Goal: Download file/media

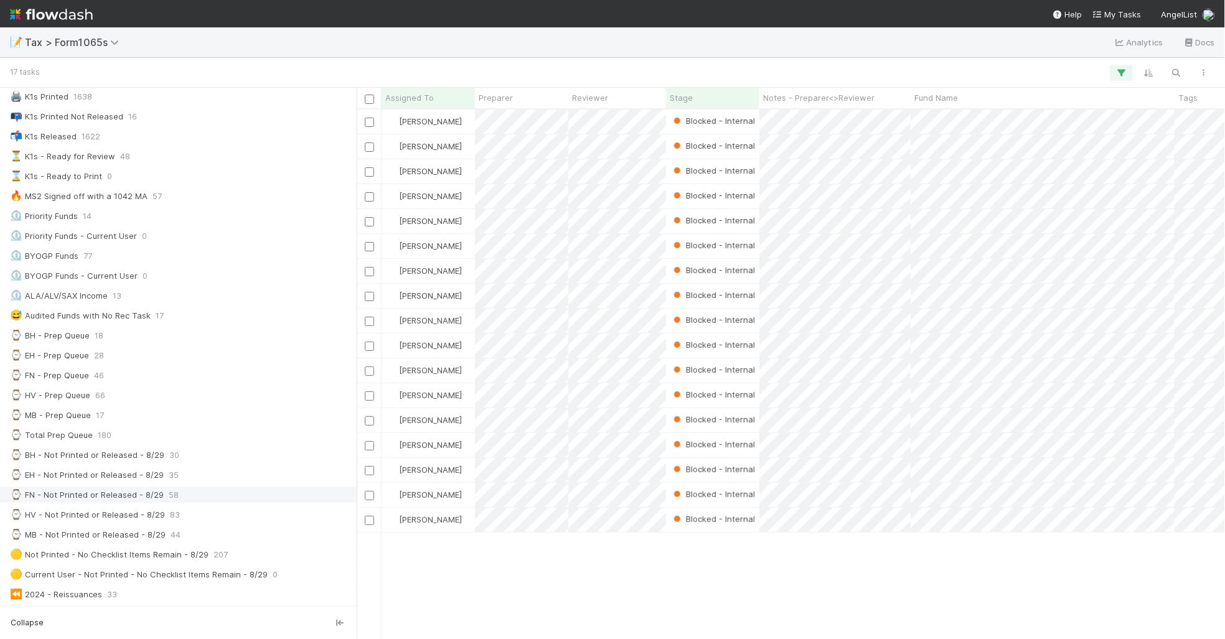
scroll to position [78, 0]
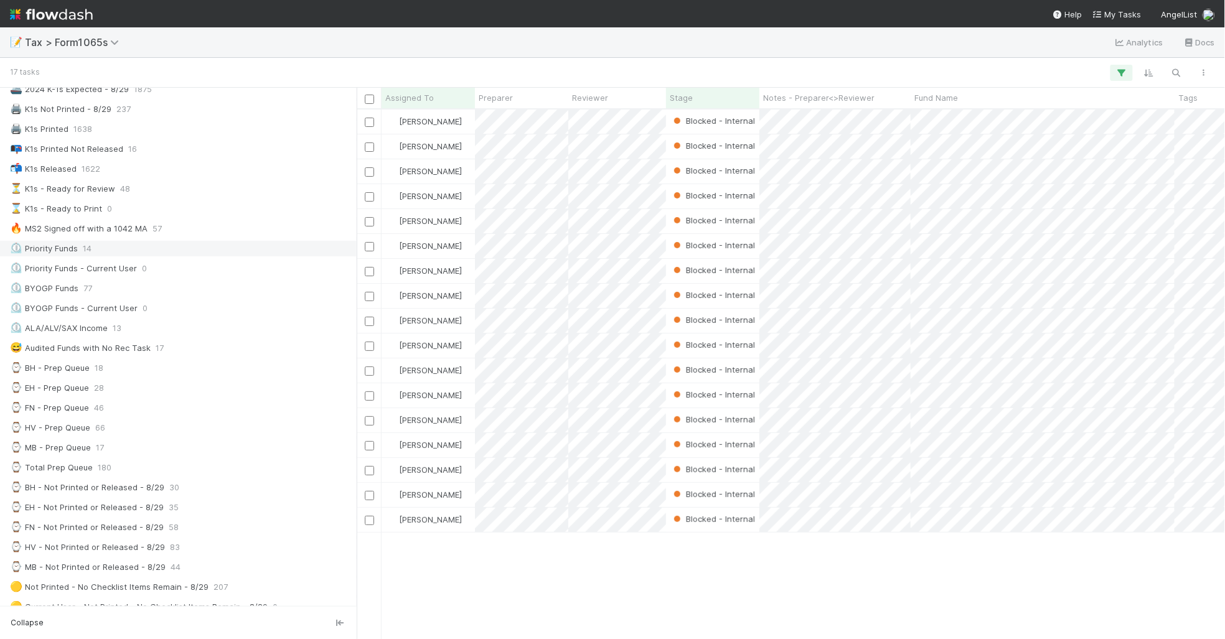
click at [225, 256] on div "⏲️ Priority Funds 14" at bounding box center [182, 249] width 344 height 16
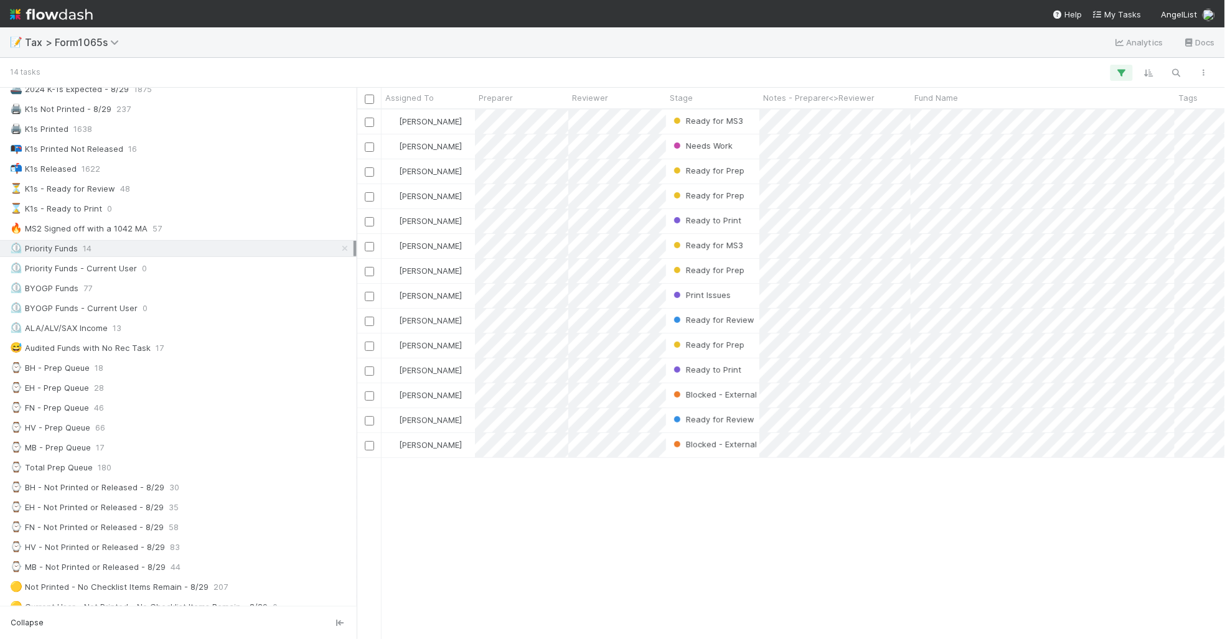
scroll to position [518, 857]
click at [705, 97] on div "Stage" at bounding box center [713, 98] width 87 height 12
click at [707, 122] on div "Sort First → Last" at bounding box center [741, 121] width 142 height 19
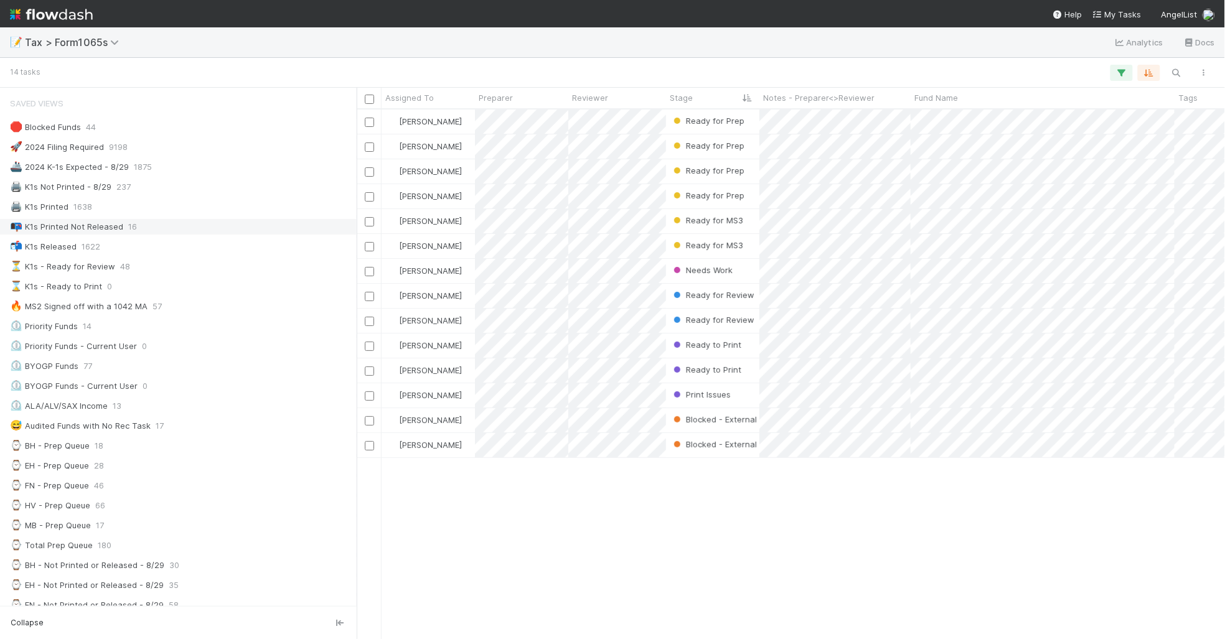
click at [228, 235] on div "📭 K1s Printed Not Released 16" at bounding box center [178, 227] width 357 height 17
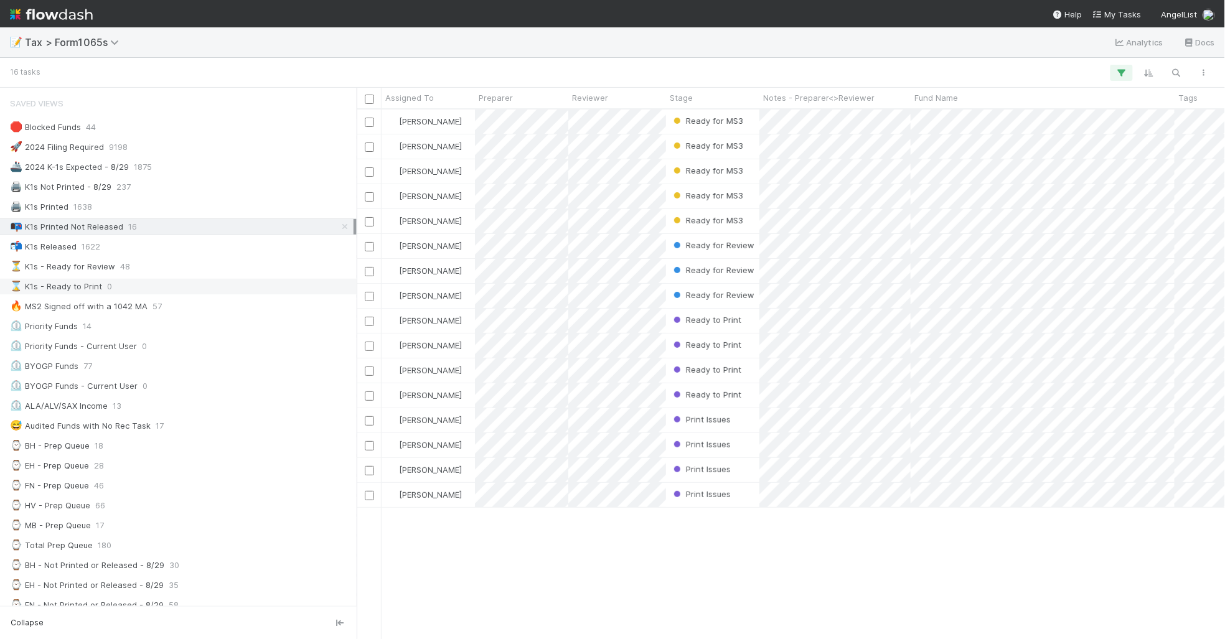
scroll to position [518, 857]
click at [219, 332] on div "⏲️ Priority Funds 14" at bounding box center [182, 327] width 344 height 16
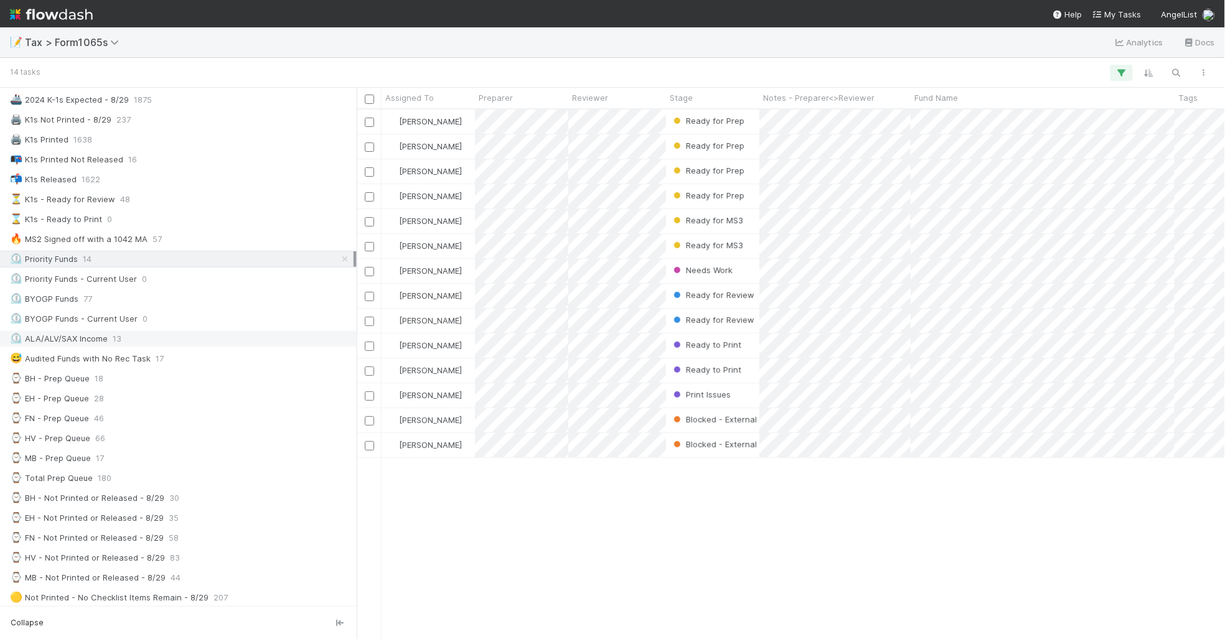
scroll to position [78, 0]
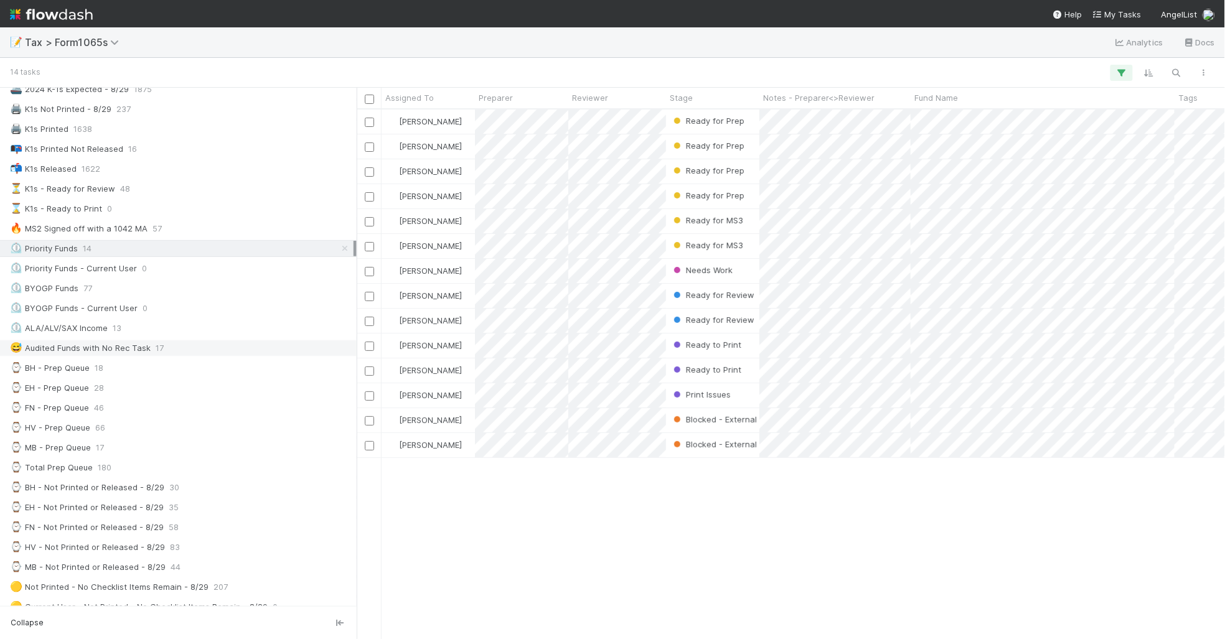
click at [224, 356] on div "😅 Audited Funds with No Rec Task 17" at bounding box center [182, 349] width 344 height 16
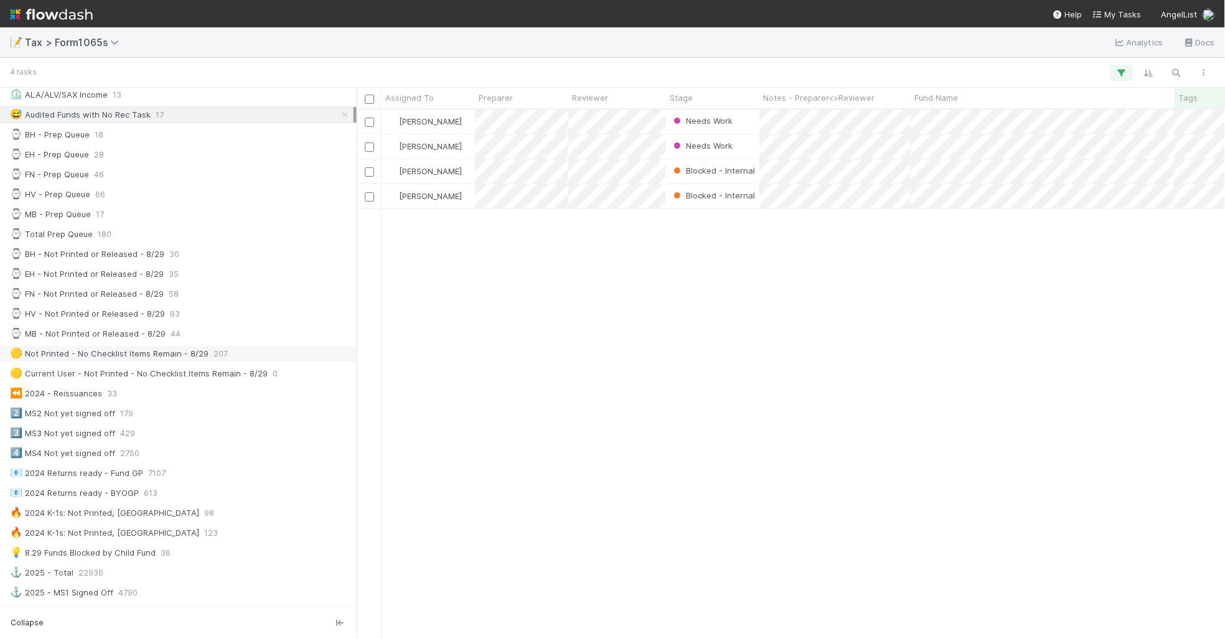
scroll to position [389, 0]
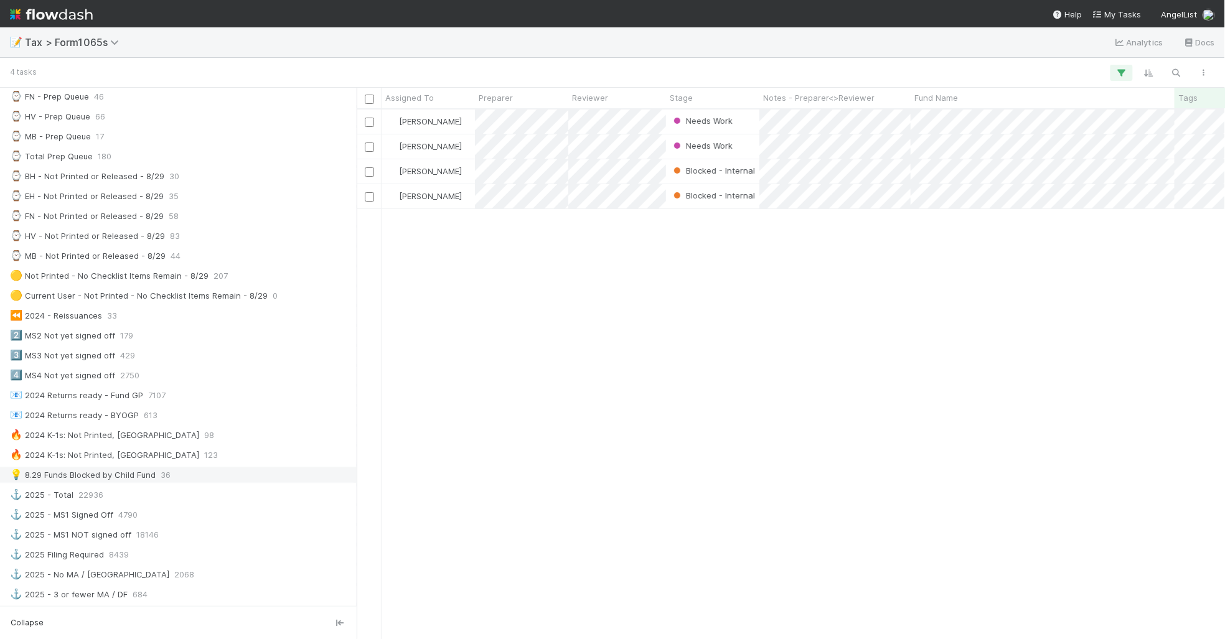
click at [231, 483] on div "💡 8.29 Funds Blocked by Child Fund 36" at bounding box center [182, 476] width 344 height 16
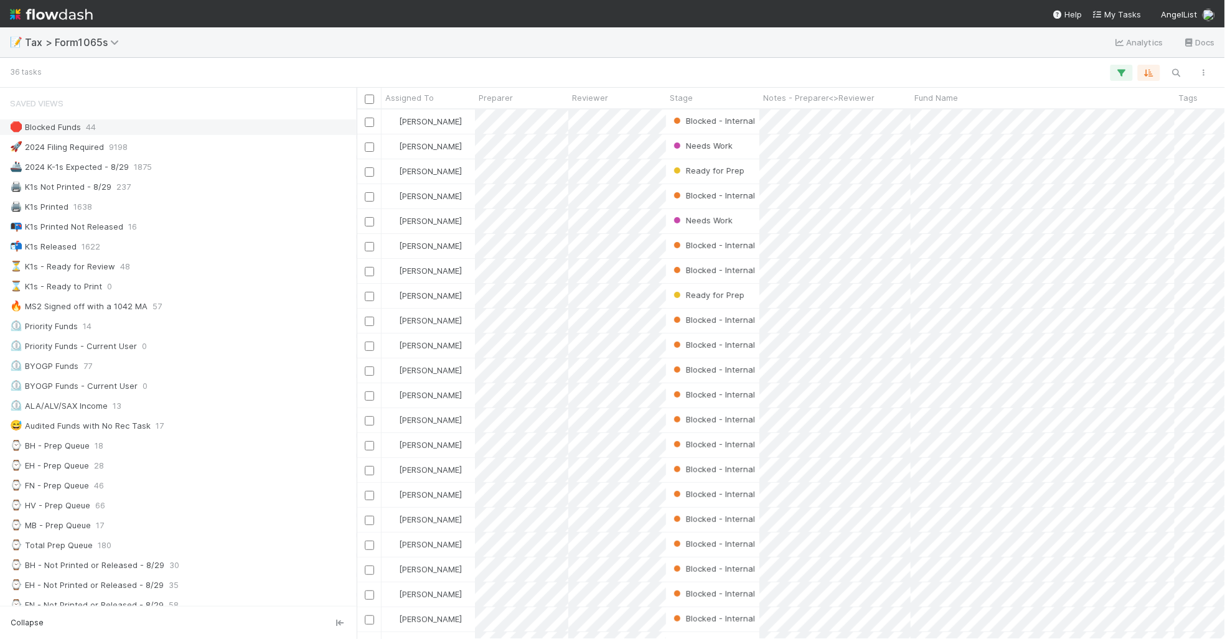
click at [189, 128] on div "🛑 Blocked Funds 44" at bounding box center [182, 128] width 344 height 16
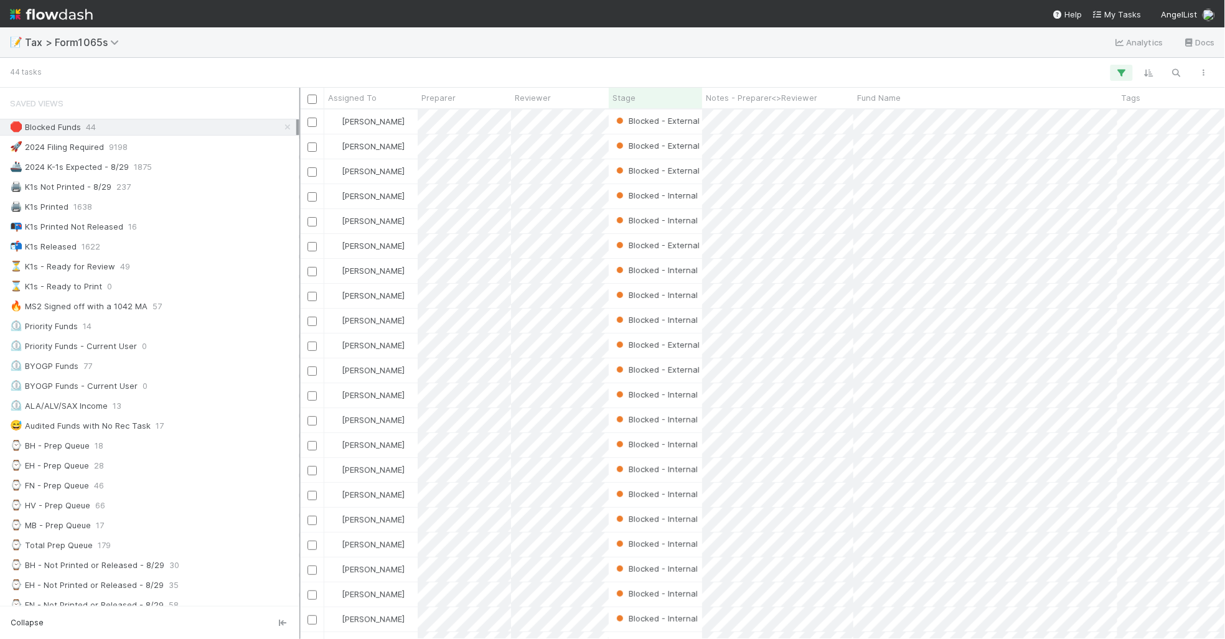
scroll to position [518, 911]
drag, startPoint x: 358, startPoint y: 449, endPoint x: 303, endPoint y: 443, distance: 55.8
click at [303, 443] on div at bounding box center [303, 364] width 1 height 552
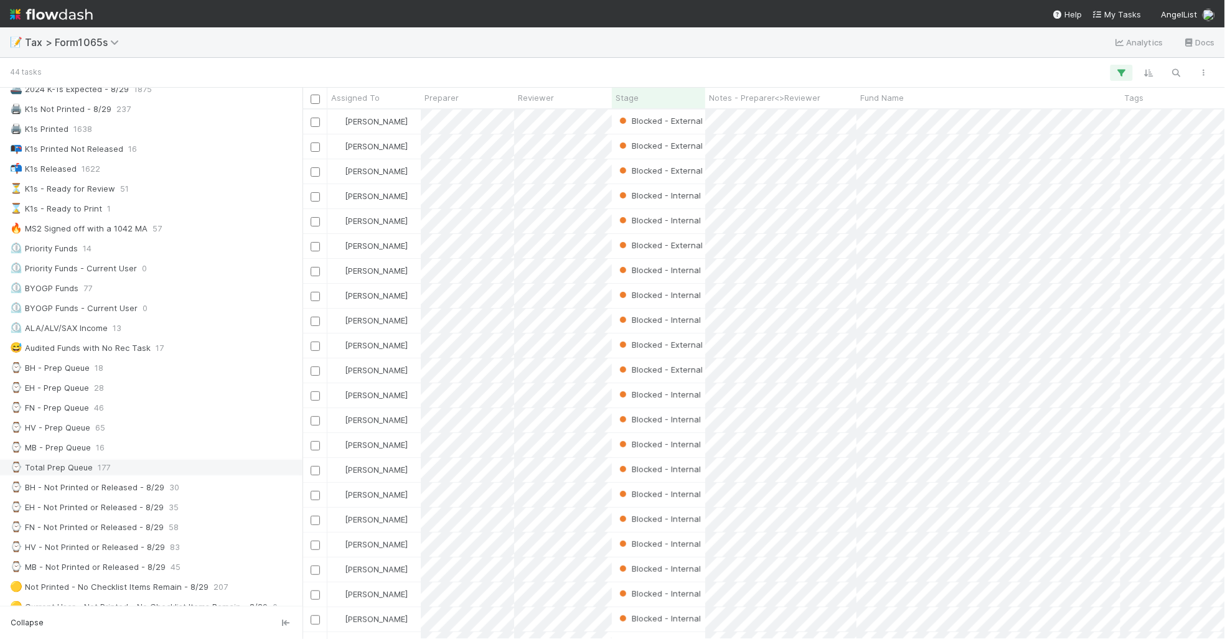
click at [238, 473] on div "⌚ Total Prep Queue 177" at bounding box center [154, 468] width 289 height 16
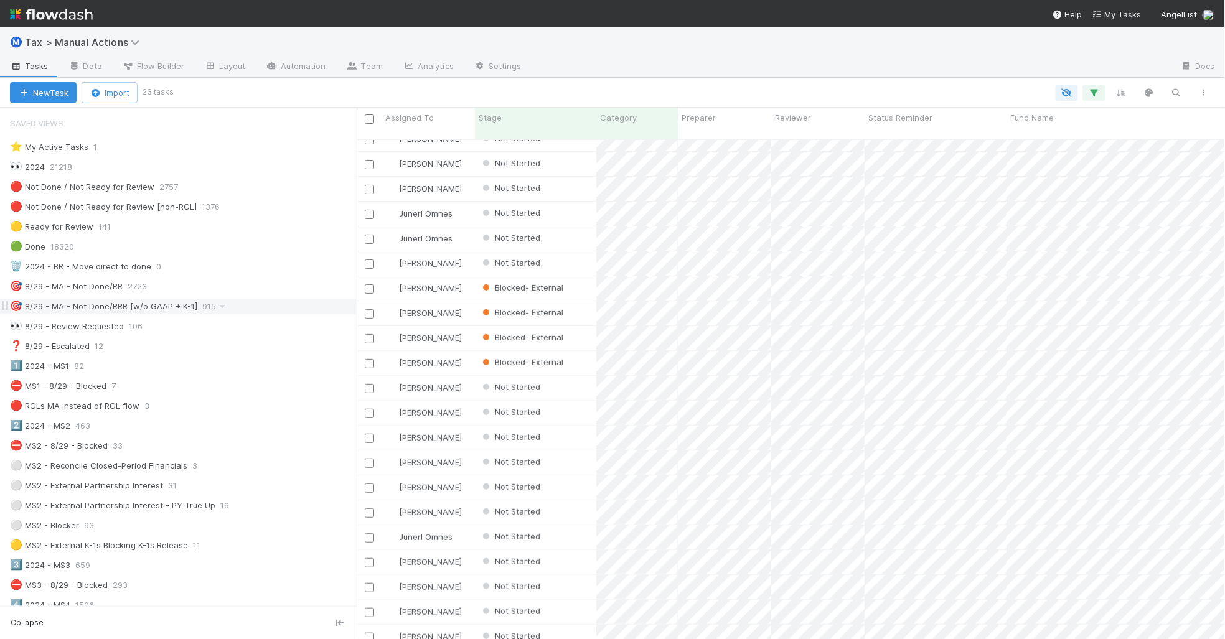
click at [273, 313] on div "🎯 8/29 - MA - Not Done/RRR [w/o GAAP + K-1] 915" at bounding box center [183, 307] width 347 height 16
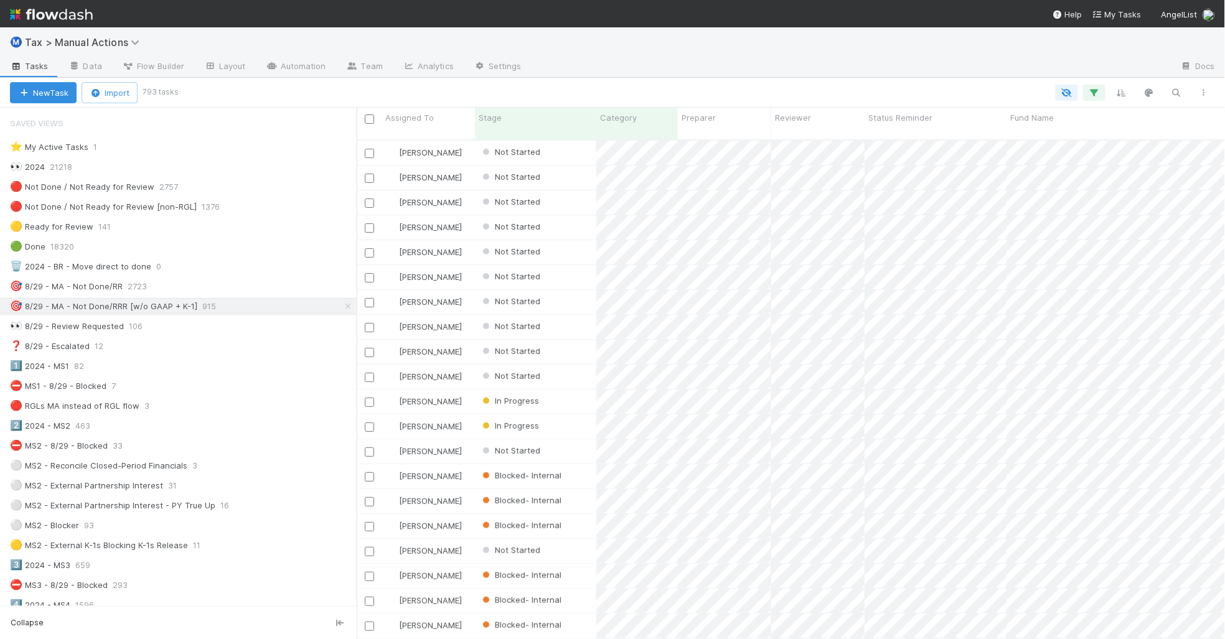
scroll to position [498, 857]
click at [1201, 94] on icon "button" at bounding box center [1204, 92] width 12 height 7
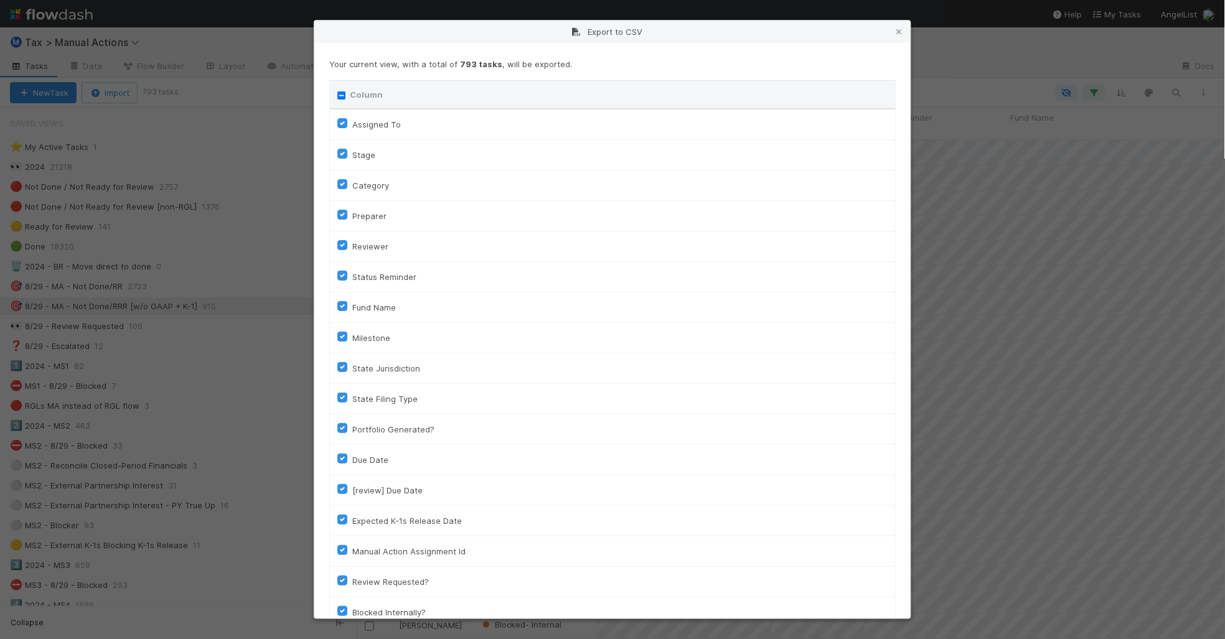
click at [344, 98] on input "Column" at bounding box center [341, 96] width 8 height 8
checkbox input "true"
click at [344, 95] on input "Column" at bounding box center [341, 96] width 8 height 8
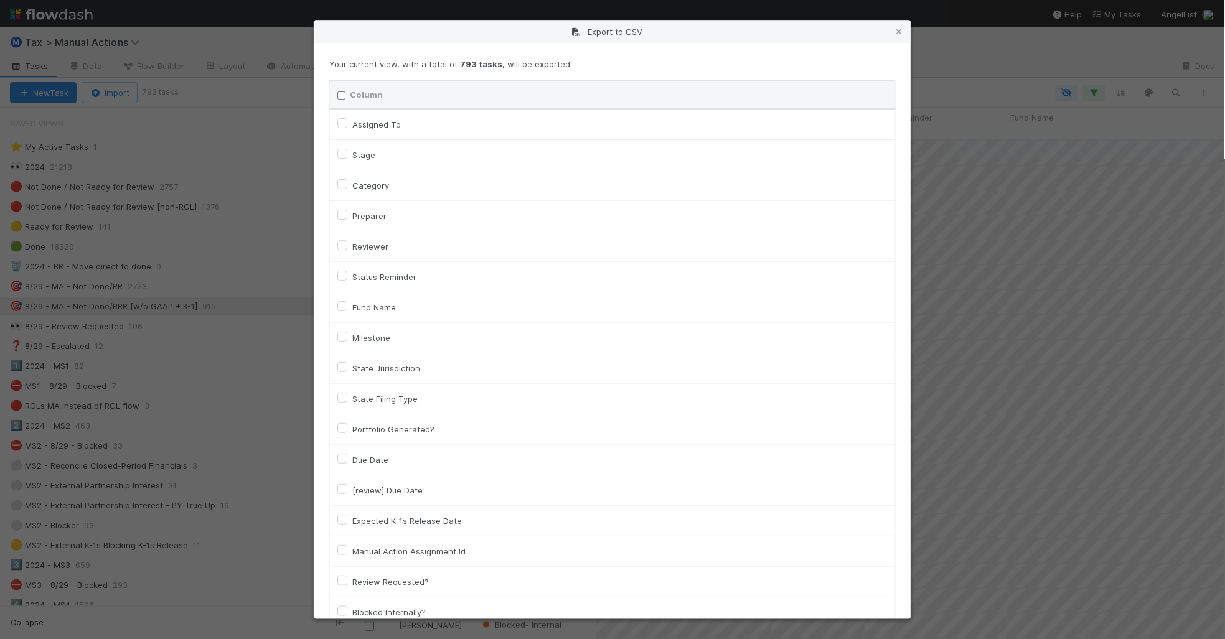
checkbox input "false"
checkbox To "false"
checkbox input "false"
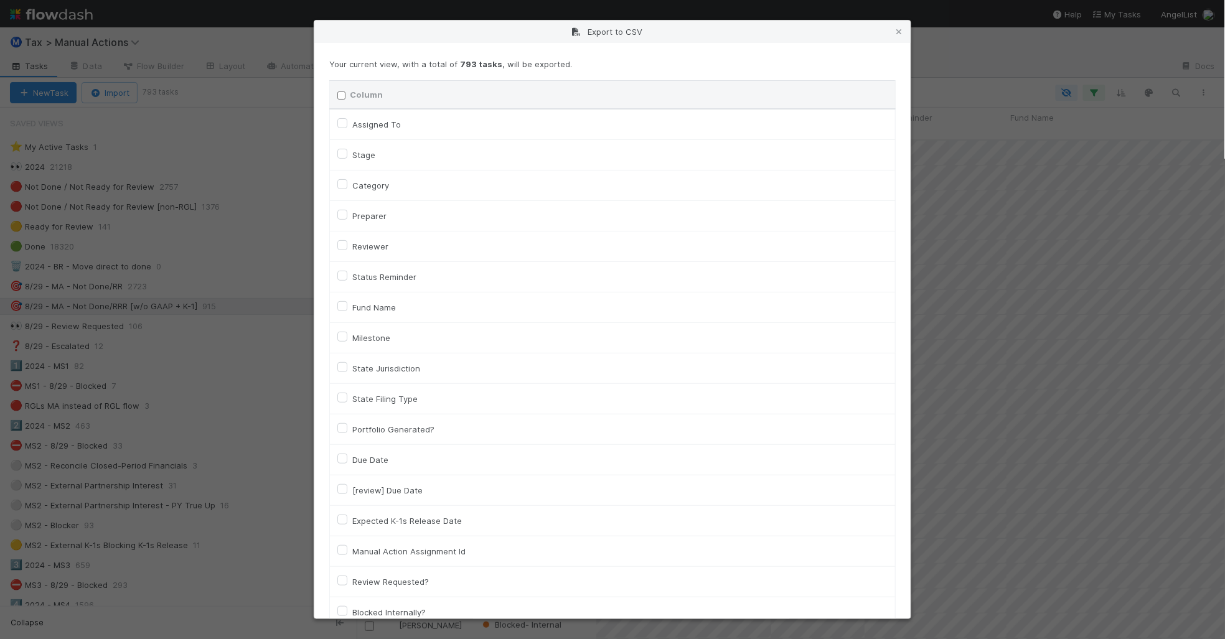
checkbox input "false"
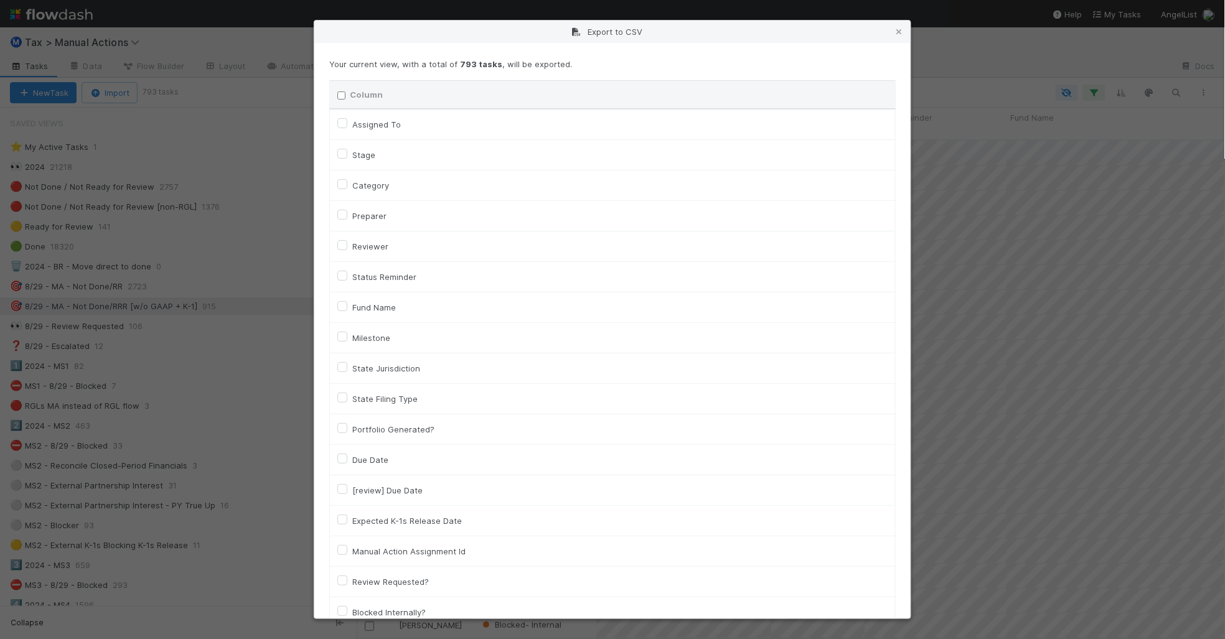
checkbox input "false"
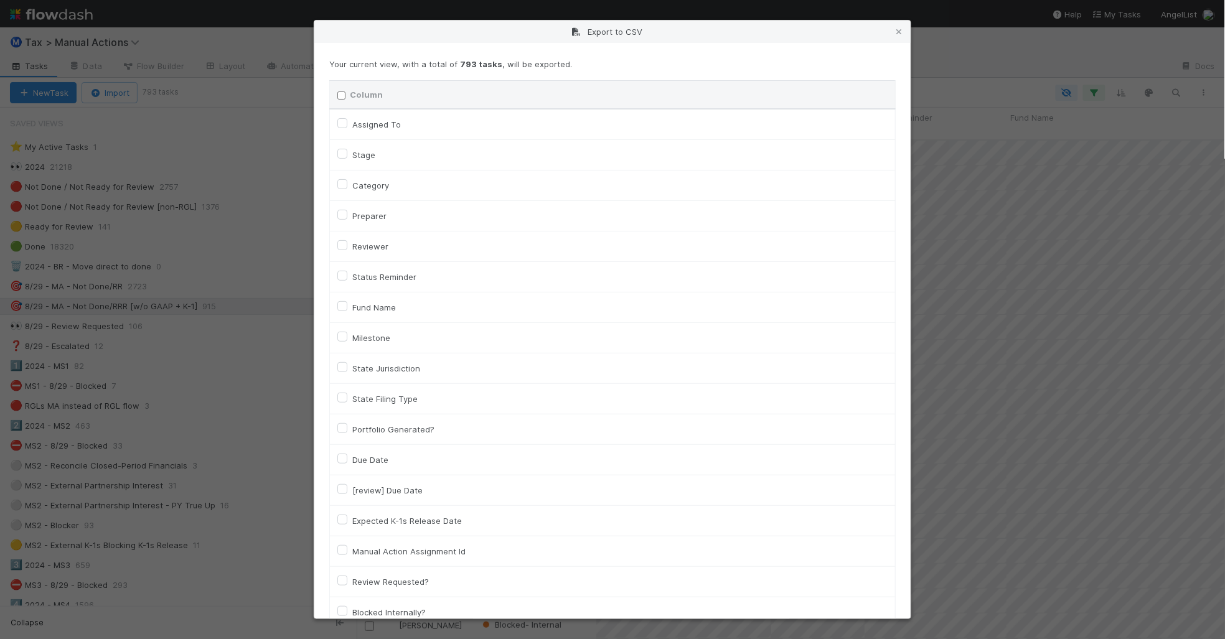
checkbox input "false"
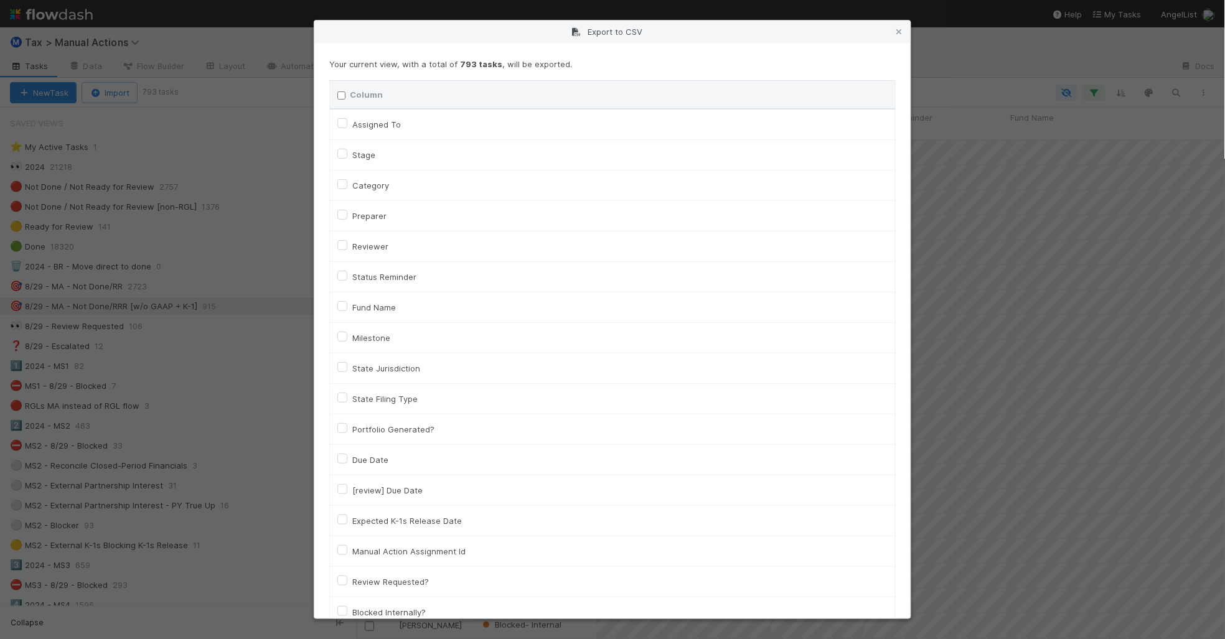
checkbox input "false"
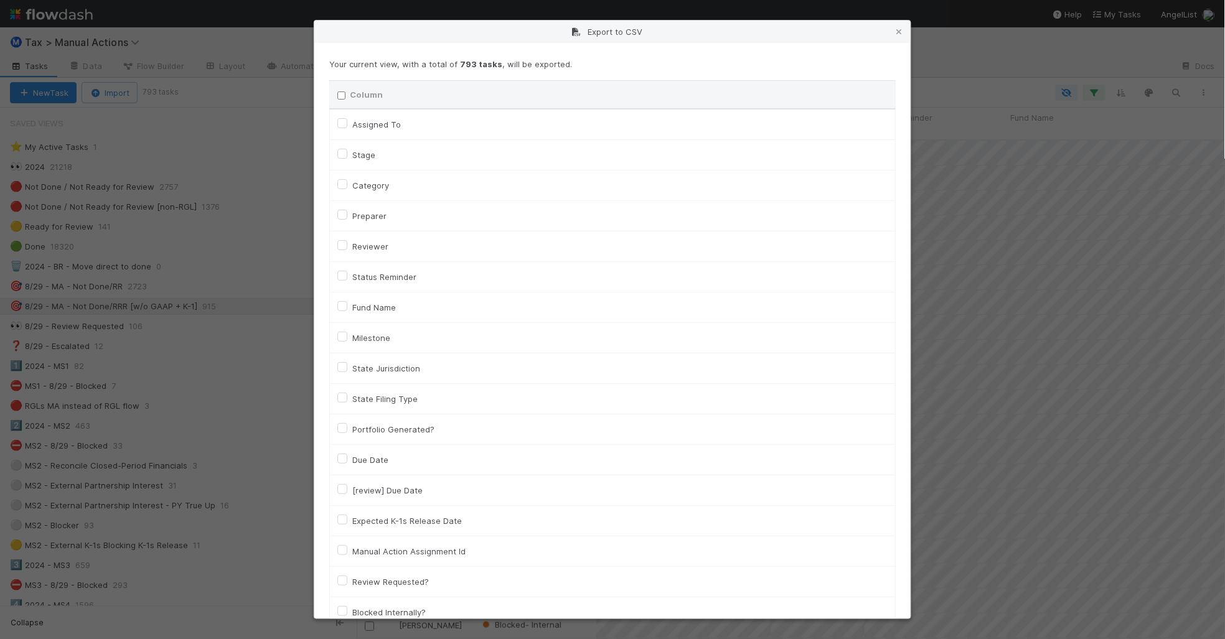
checkbox input "false"
checkbox On "false"
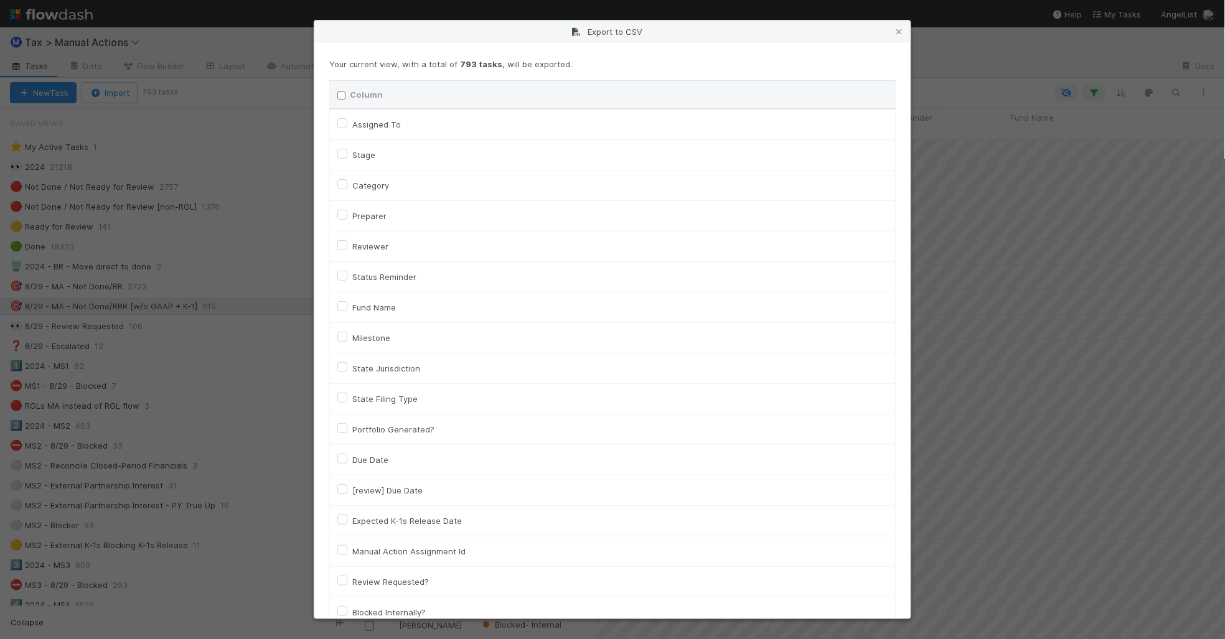
checkbox On "false"
checkbox input "false"
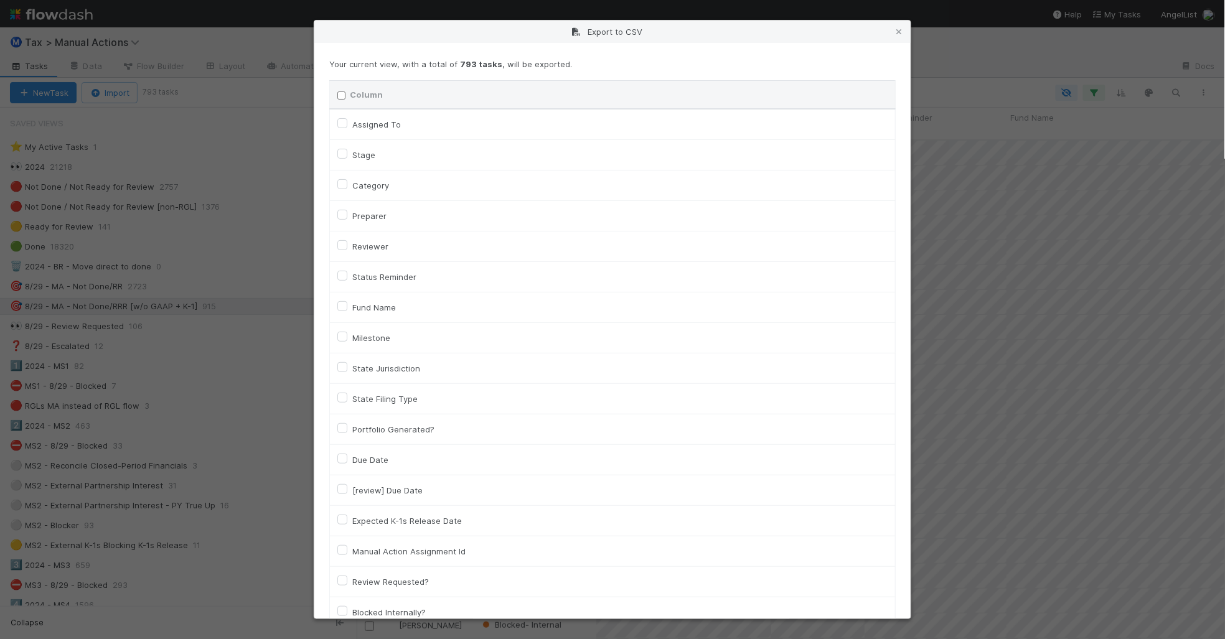
checkbox input "false"
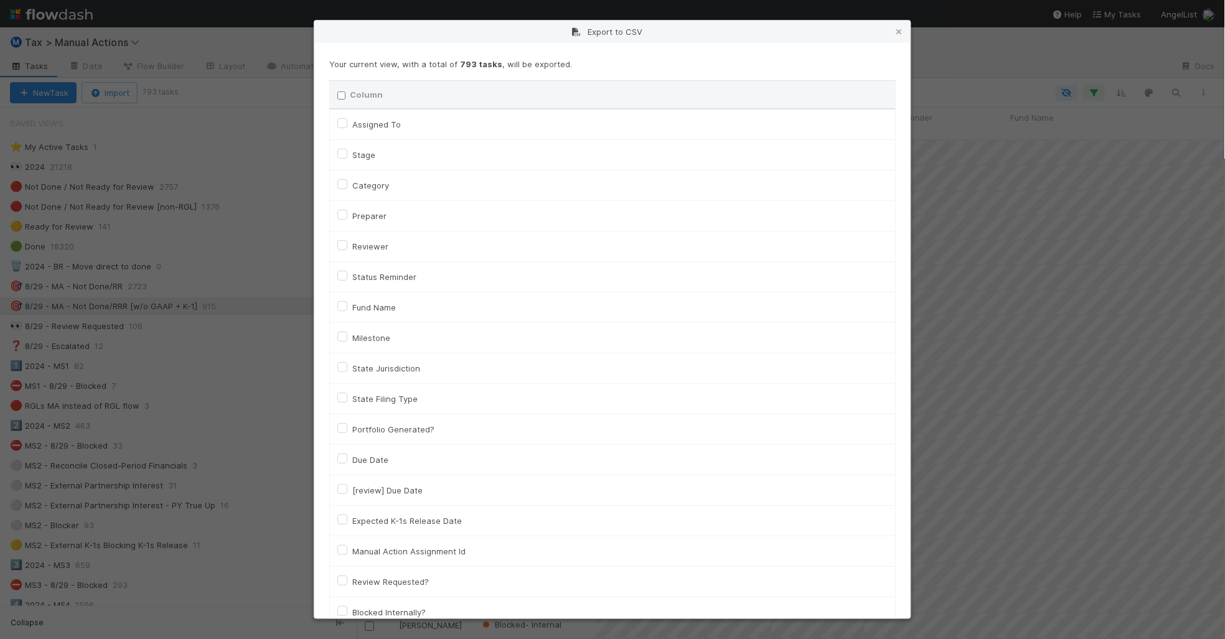
checkbox input "false"
checkbox URL "false"
drag, startPoint x: 377, startPoint y: 184, endPoint x: 382, endPoint y: 147, distance: 37.7
click at [377, 185] on label "Category" at bounding box center [370, 185] width 37 height 15
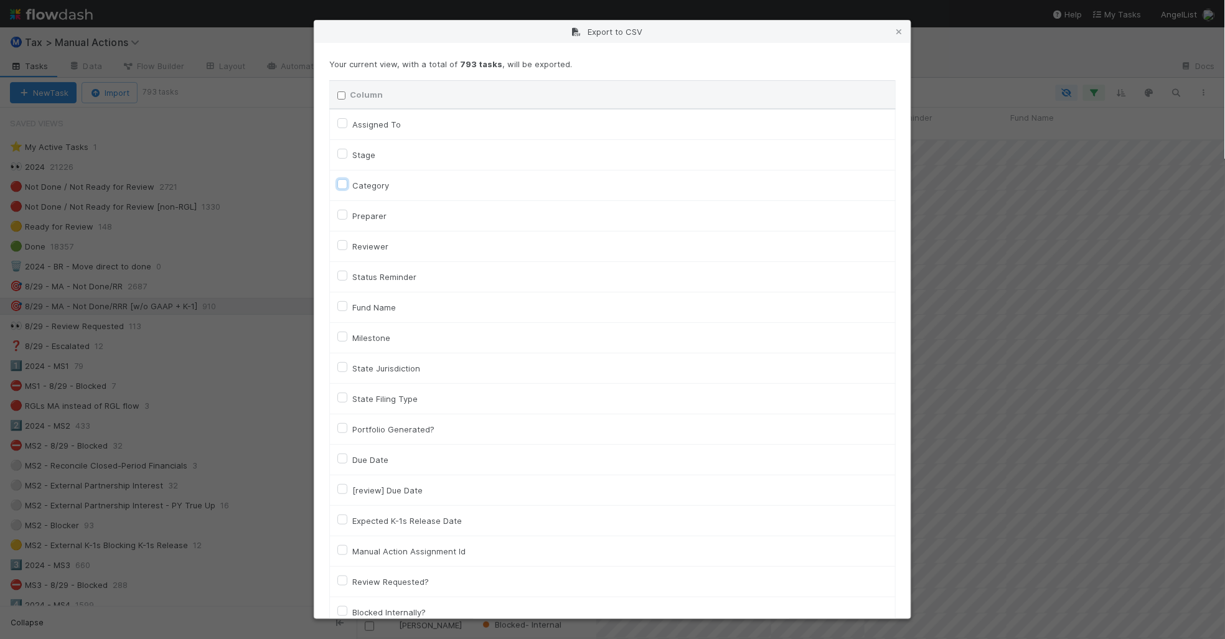
click at [347, 185] on input "Category" at bounding box center [342, 183] width 10 height 11
checkbox input "true"
click at [384, 119] on label "Assigned To" at bounding box center [376, 124] width 49 height 15
click at [347, 119] on To "Assigned To" at bounding box center [342, 122] width 10 height 11
checkbox To "true"
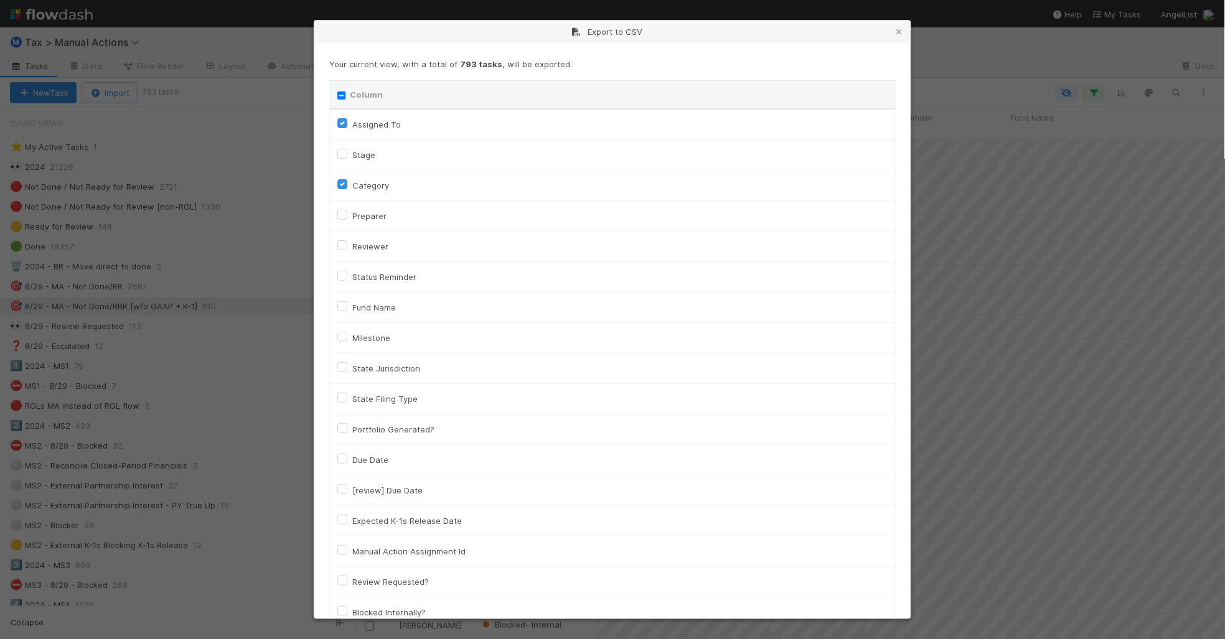
click at [391, 313] on label "Fund Name" at bounding box center [374, 307] width 44 height 15
click at [347, 311] on input "Fund Name" at bounding box center [342, 305] width 10 height 11
checkbox input "true"
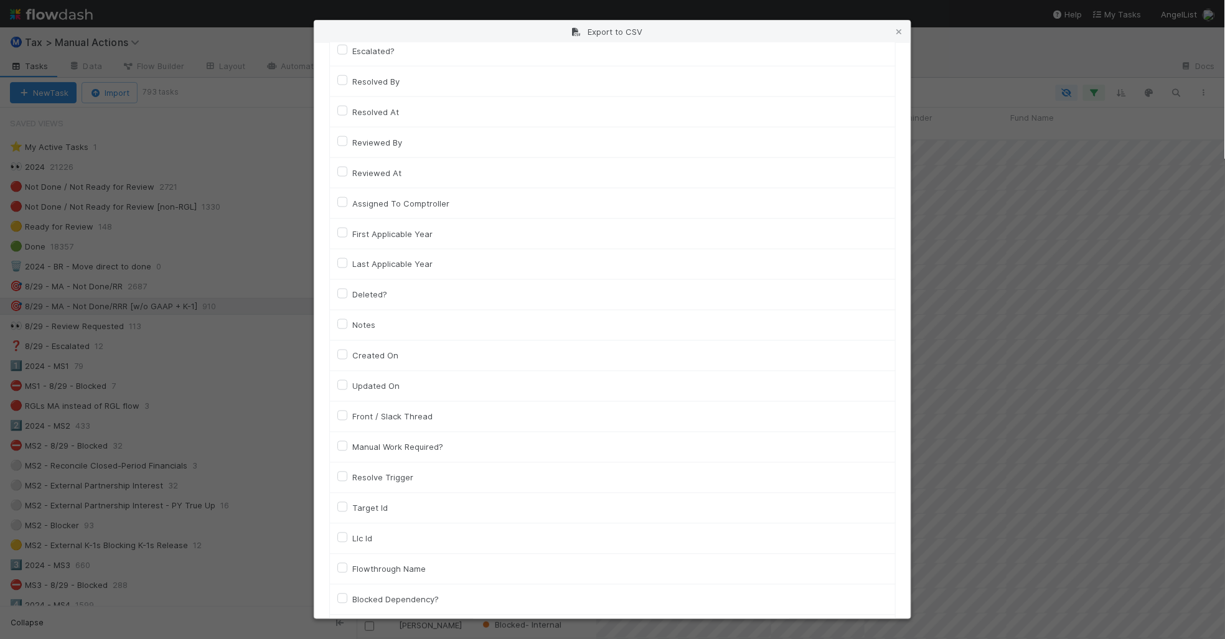
scroll to position [778, 0]
click at [355, 390] on label "Llc Id" at bounding box center [362, 383] width 20 height 15
click at [352, 387] on label "Llc Id" at bounding box center [362, 383] width 20 height 15
click at [343, 387] on input "Llc Id" at bounding box center [342, 381] width 10 height 11
checkbox input "true"
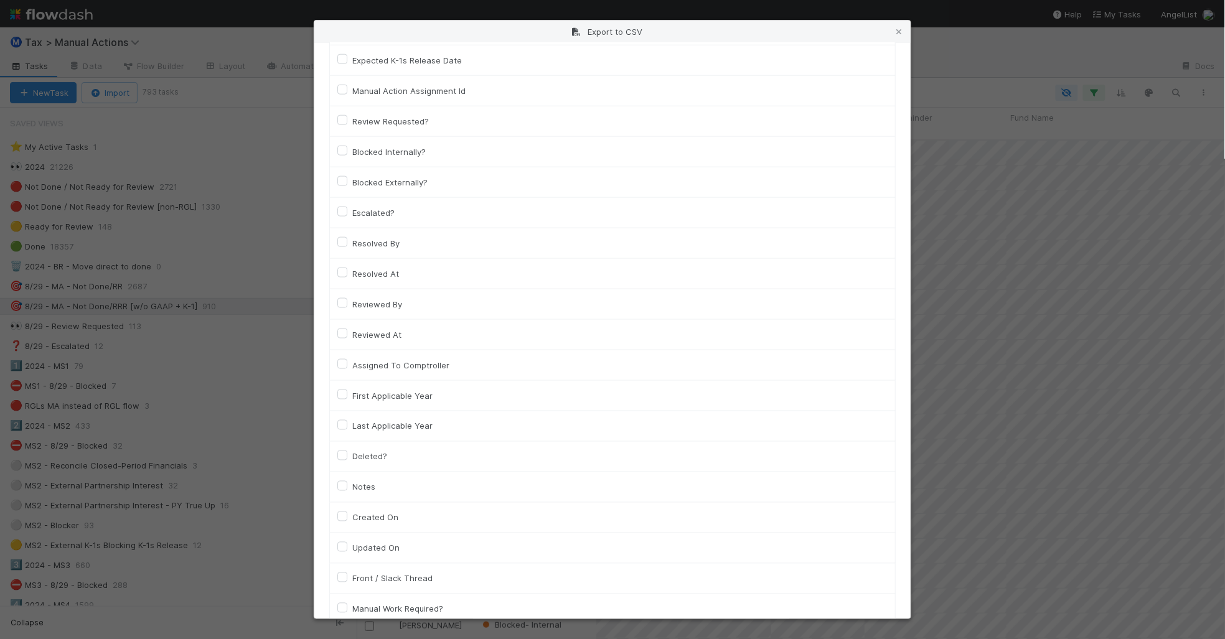
scroll to position [824, 0]
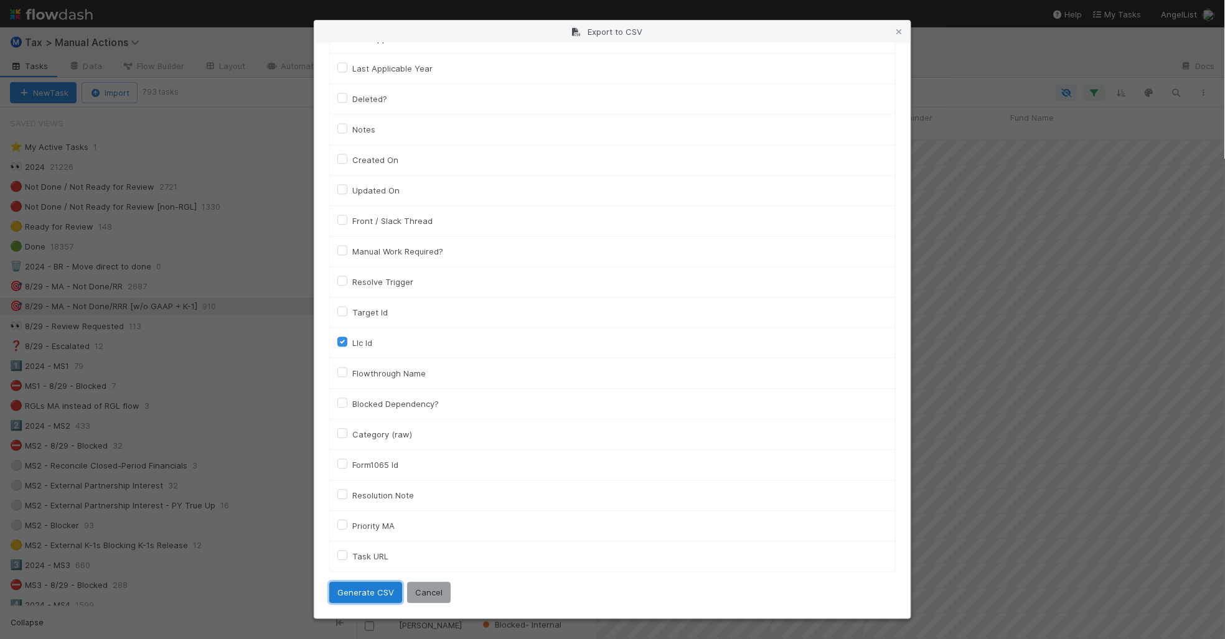
click at [378, 595] on button "Generate CSV" at bounding box center [365, 593] width 73 height 21
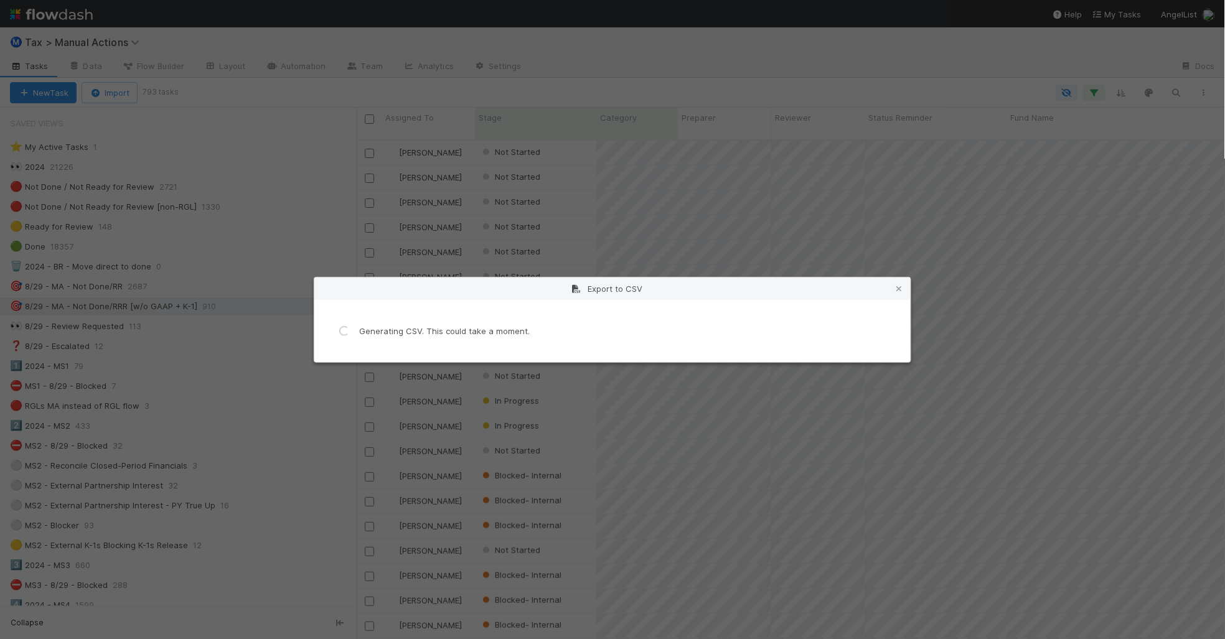
scroll to position [0, 0]
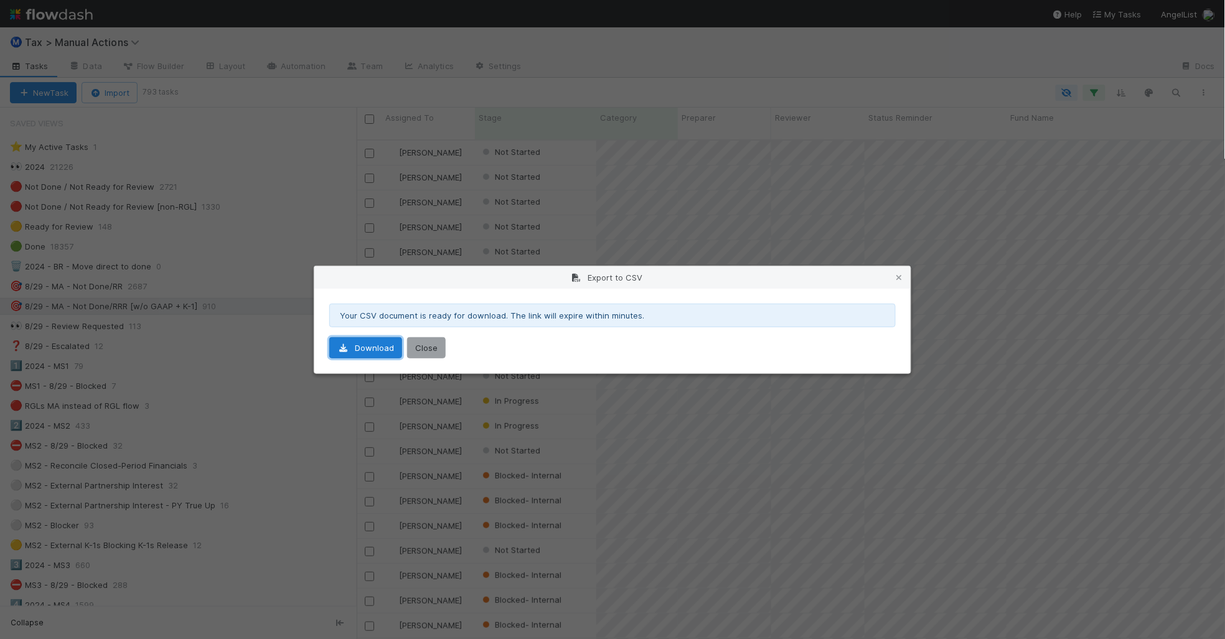
click at [380, 347] on link "Download" at bounding box center [365, 347] width 73 height 21
click at [910, 275] on div "Export to CSV" at bounding box center [612, 277] width 596 height 22
click at [901, 275] on icon at bounding box center [899, 278] width 12 height 8
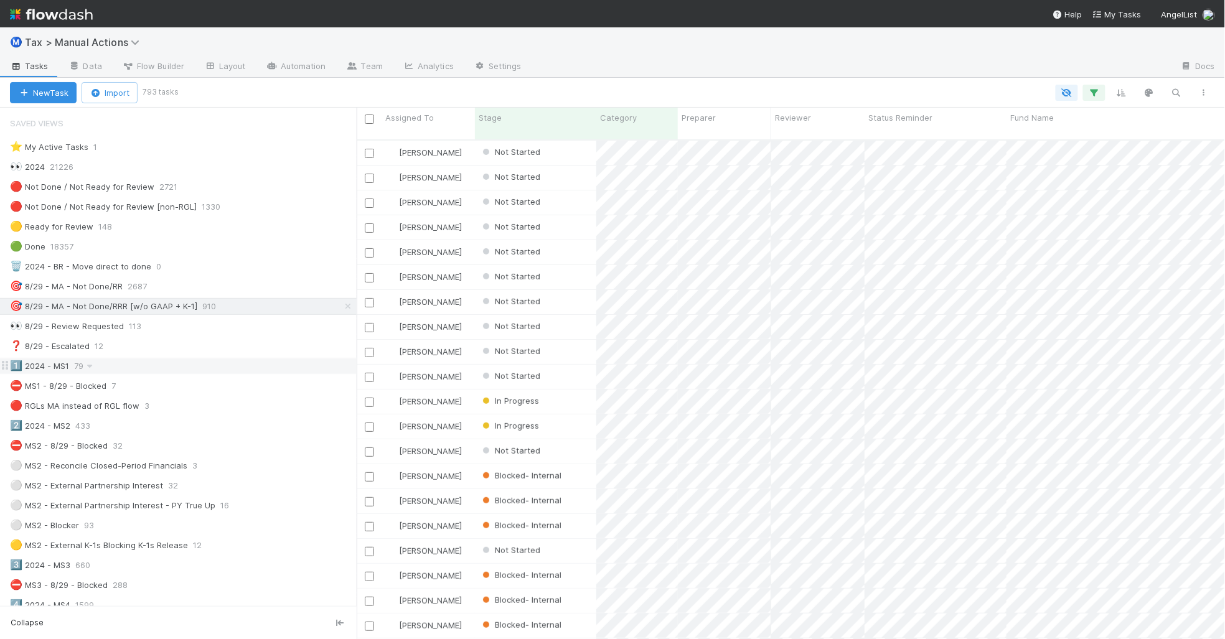
click at [231, 369] on div "1️⃣ 2024 - MS1 79" at bounding box center [183, 367] width 347 height 16
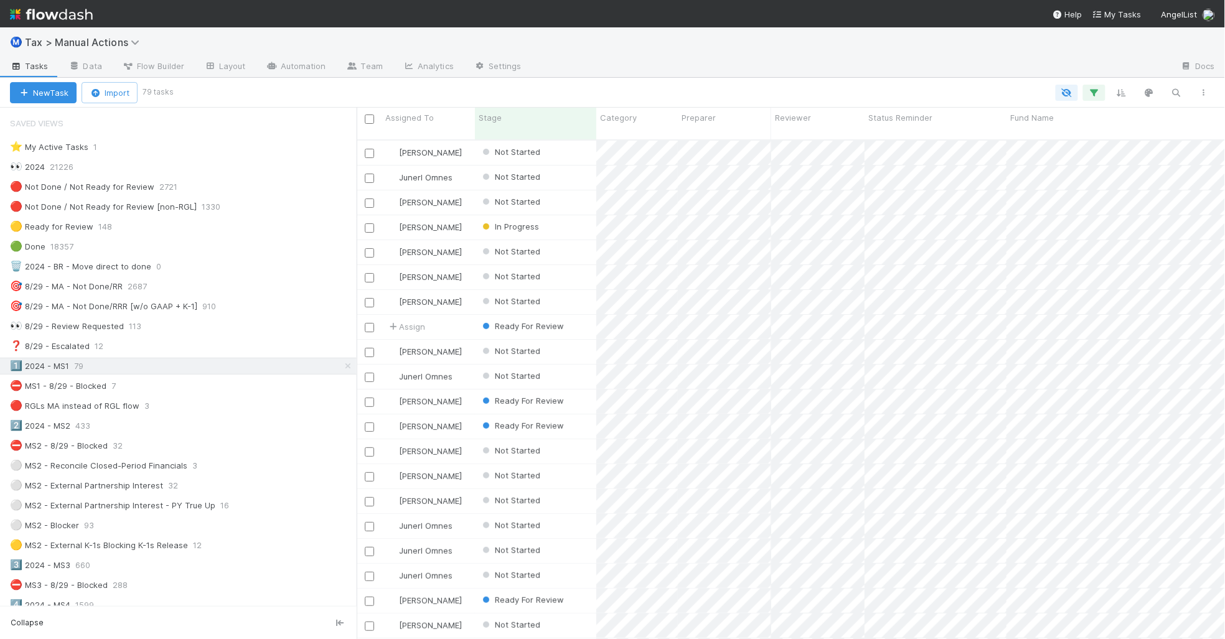
scroll to position [498, 857]
click at [1203, 95] on icon "button" at bounding box center [1204, 92] width 12 height 7
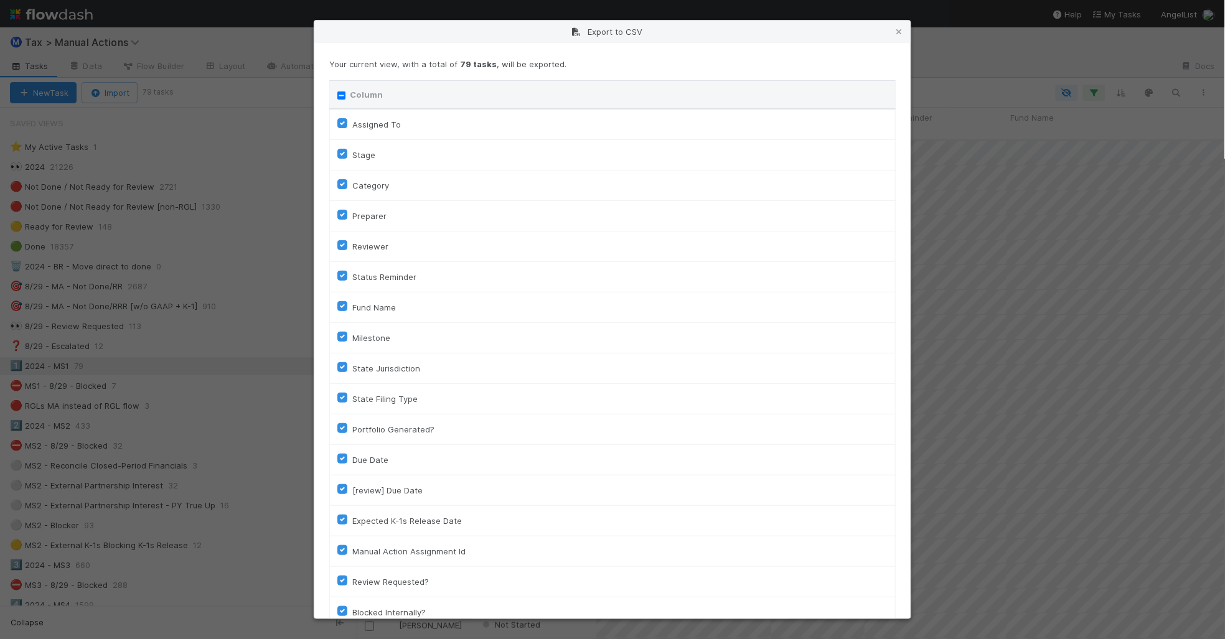
click at [339, 95] on input "Column" at bounding box center [341, 96] width 8 height 8
checkbox input "true"
click at [339, 95] on input "Column" at bounding box center [341, 96] width 8 height 8
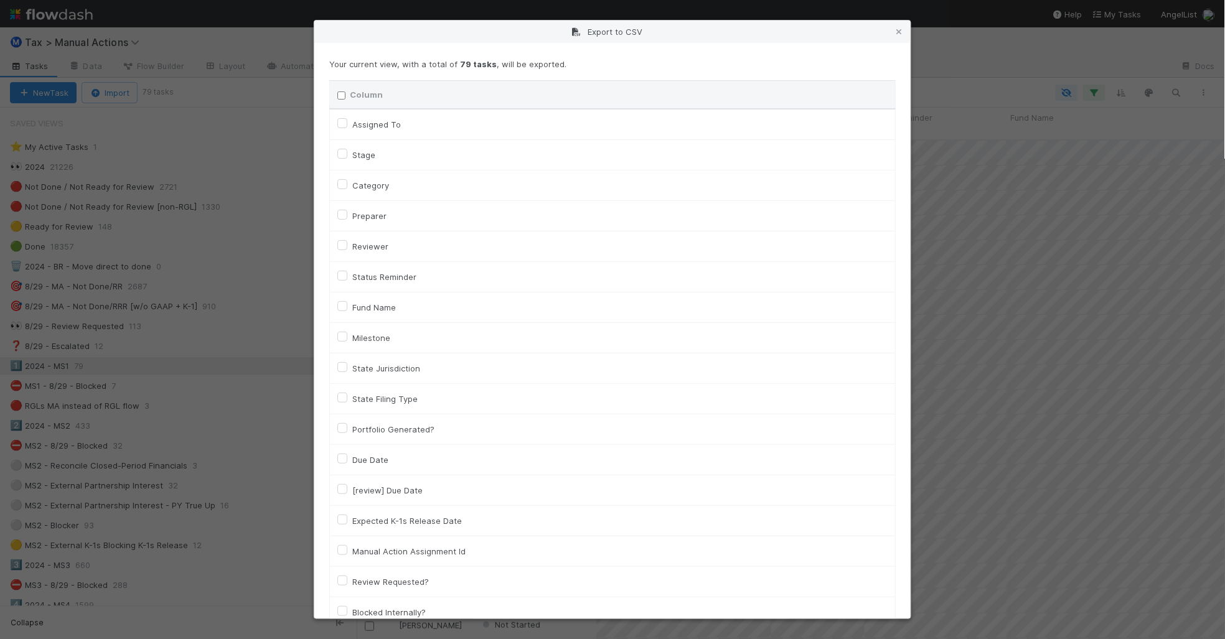
checkbox input "false"
checkbox To "false"
checkbox input "false"
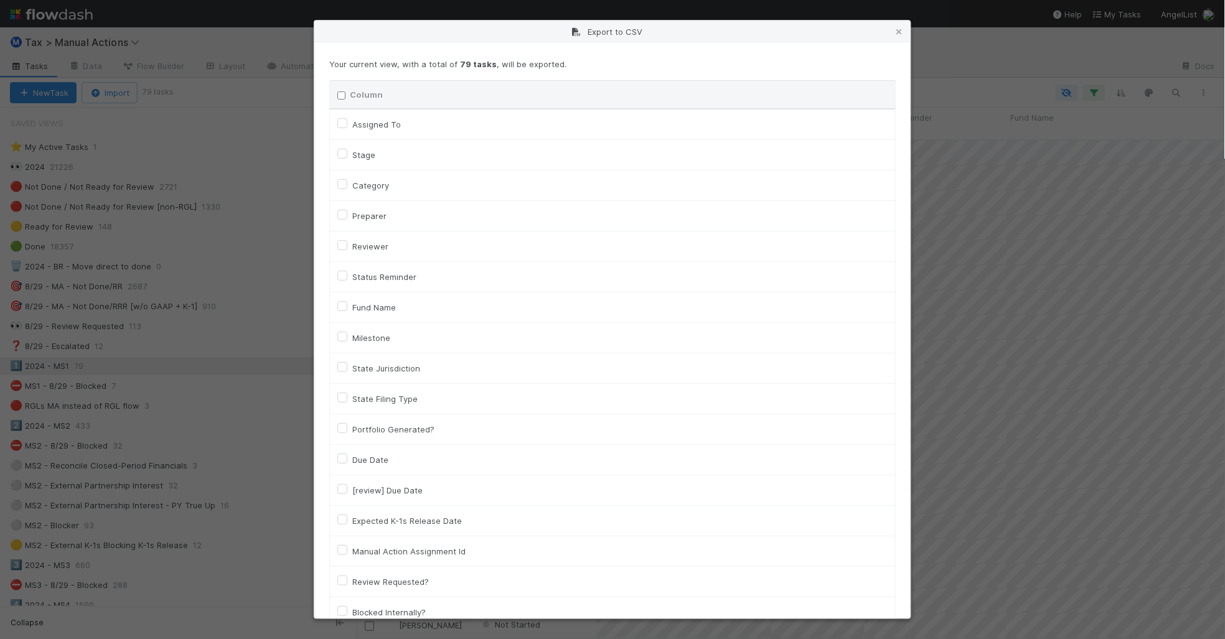
checkbox input "false"
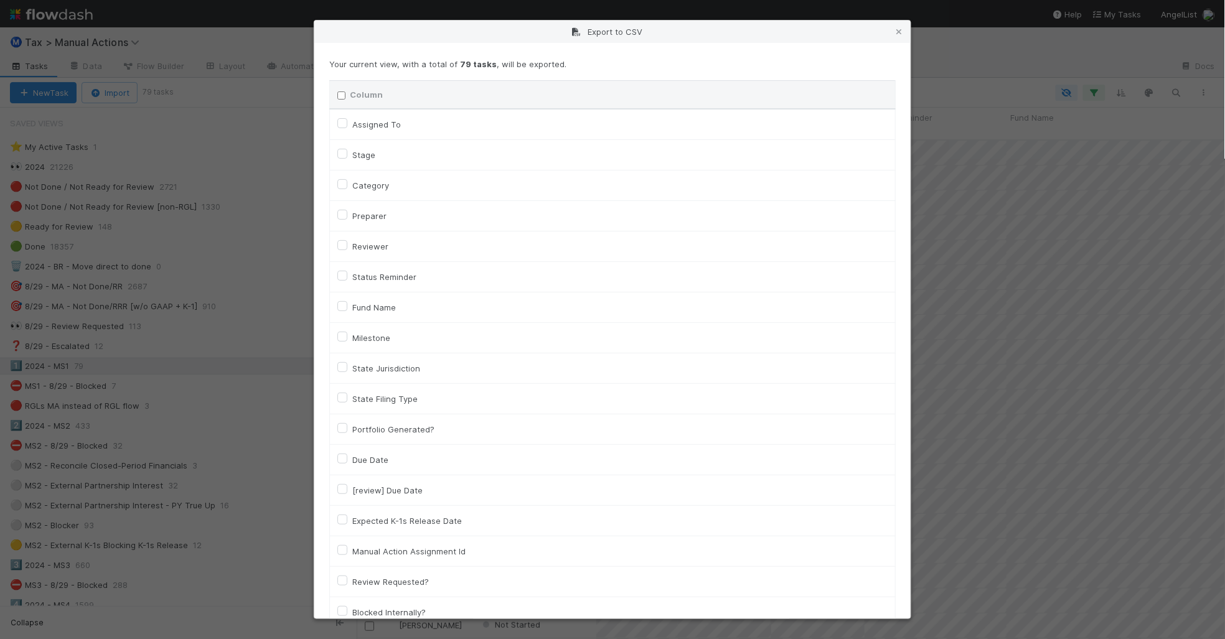
checkbox input "false"
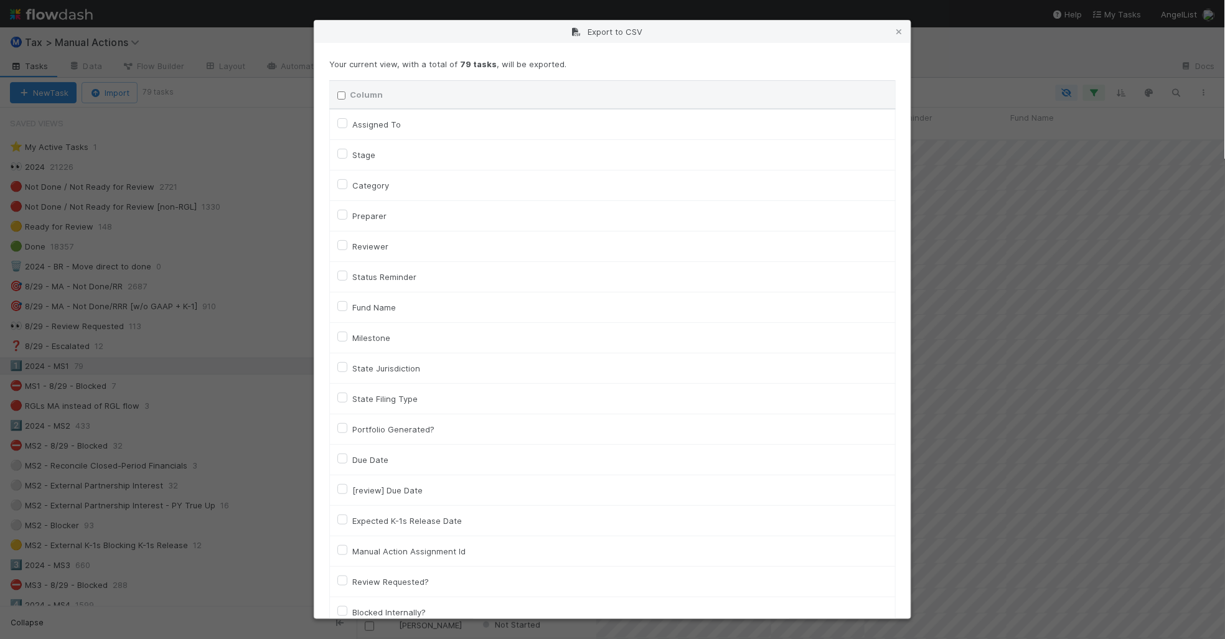
checkbox input "false"
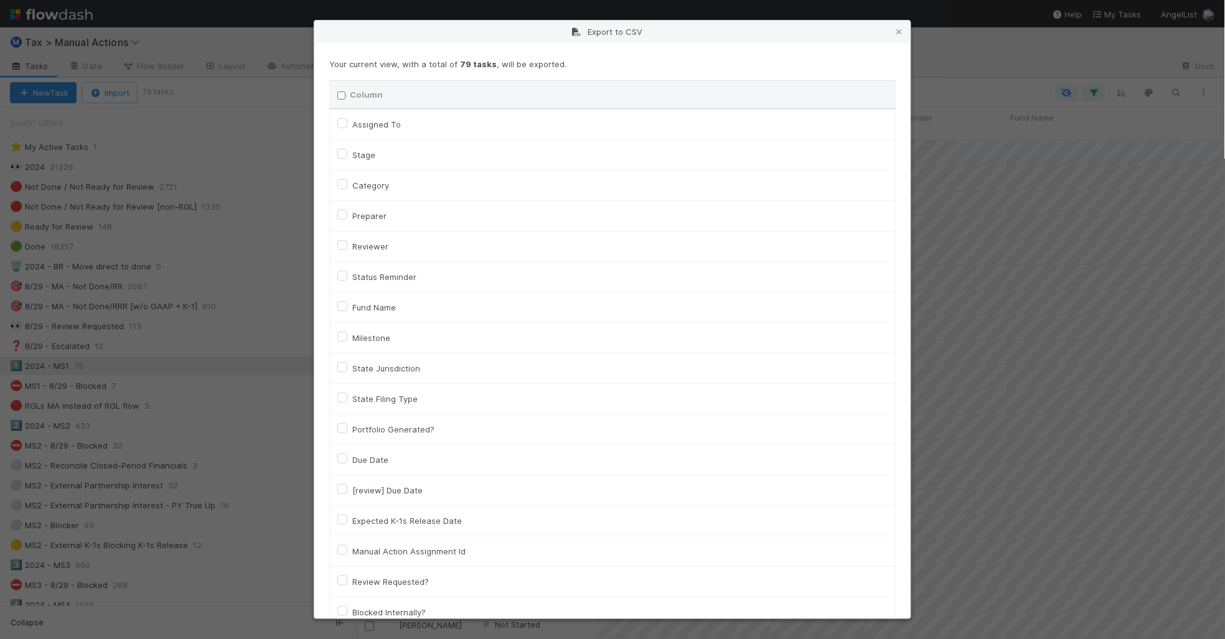
checkbox input "false"
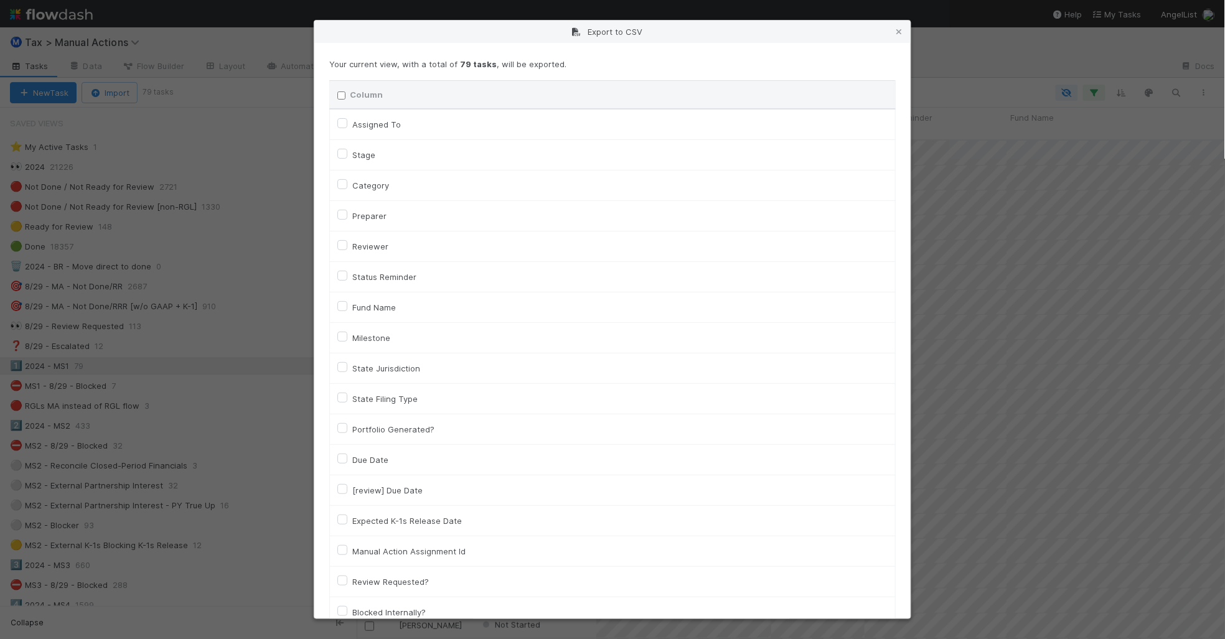
checkbox input "false"
checkbox On "false"
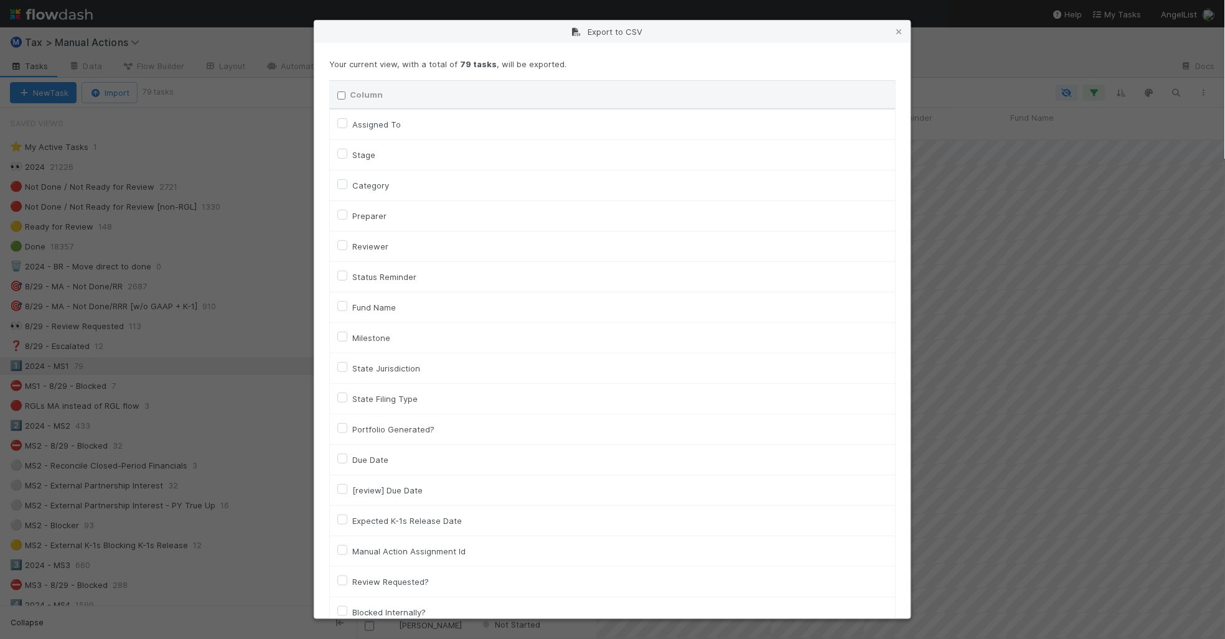
checkbox On "false"
checkbox input "false"
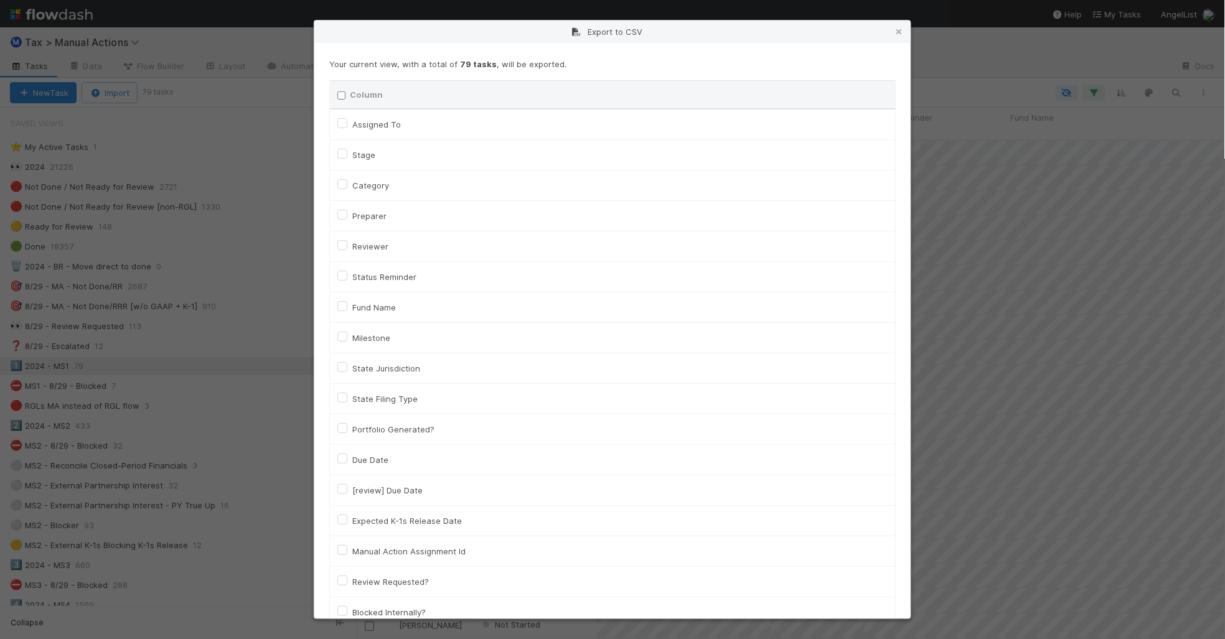
checkbox input "false"
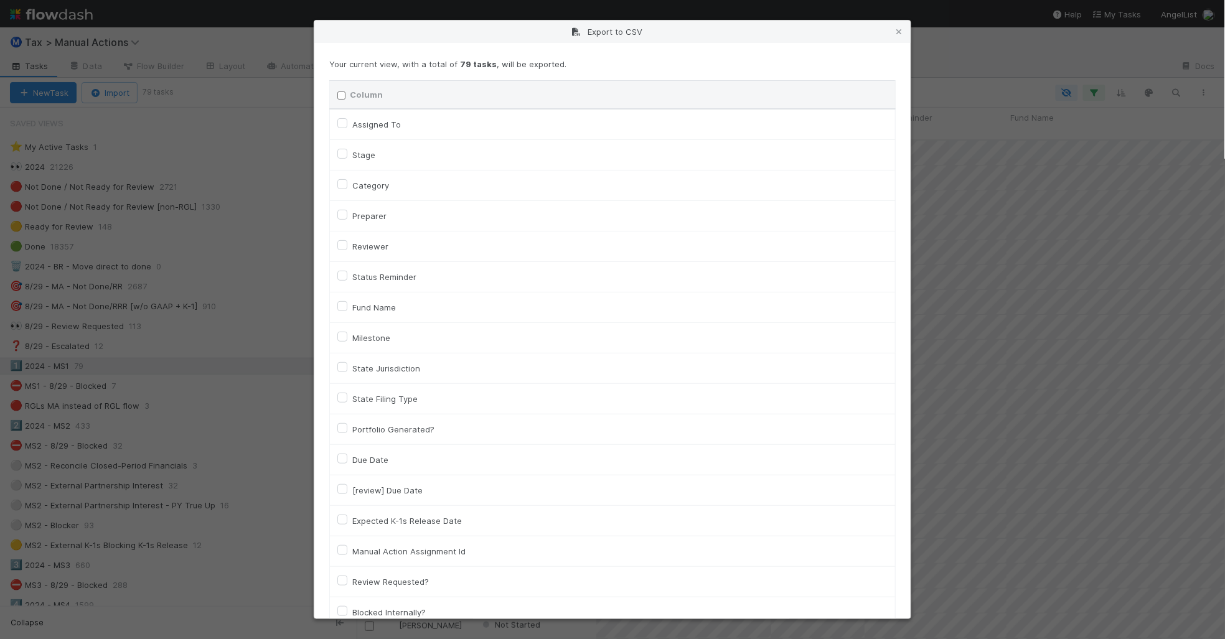
checkbox input "false"
checkbox URL "false"
click at [369, 126] on label "Assigned To" at bounding box center [376, 124] width 49 height 15
click at [347, 126] on To "Assigned To" at bounding box center [342, 122] width 10 height 11
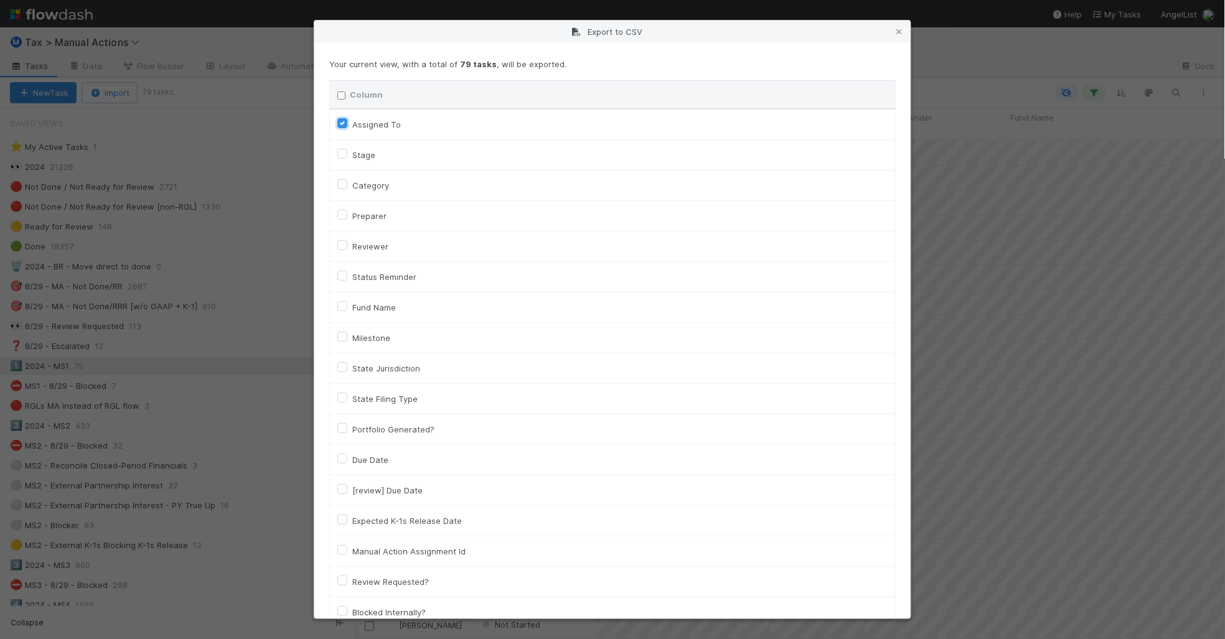
checkbox To "true"
click at [388, 306] on label "Fund Name" at bounding box center [374, 307] width 44 height 15
click at [347, 306] on input "Fund Name" at bounding box center [342, 305] width 10 height 11
checkbox input "true"
click at [380, 186] on label "Category" at bounding box center [370, 185] width 37 height 15
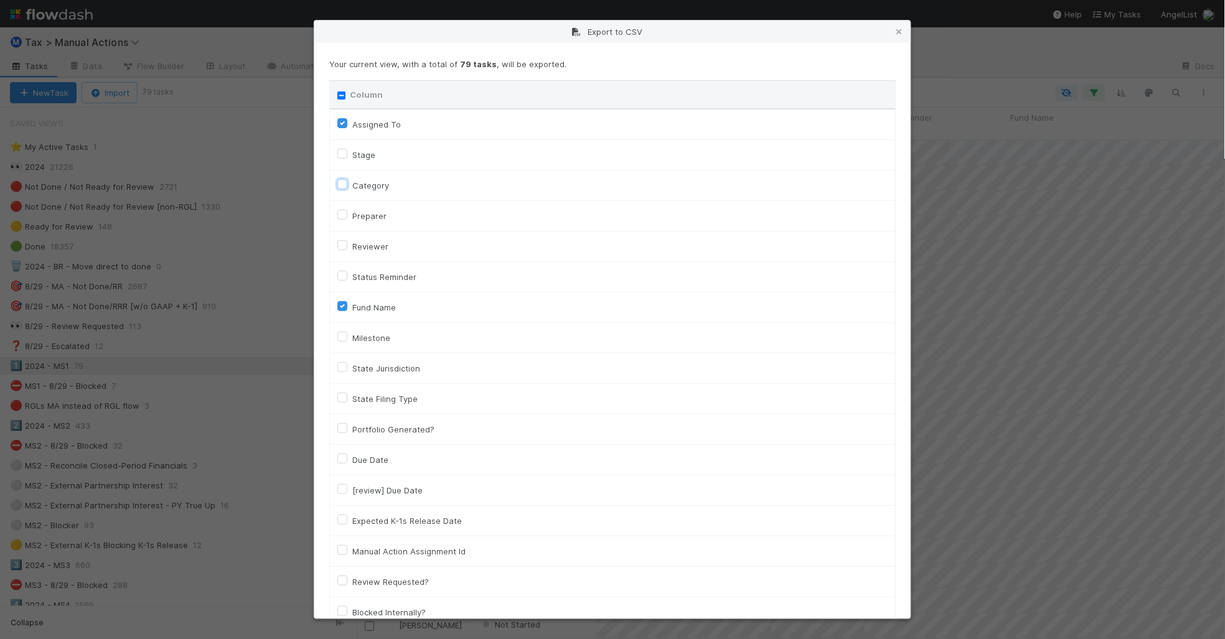
click at [347, 186] on input "Category" at bounding box center [342, 183] width 10 height 11
checkbox input "true"
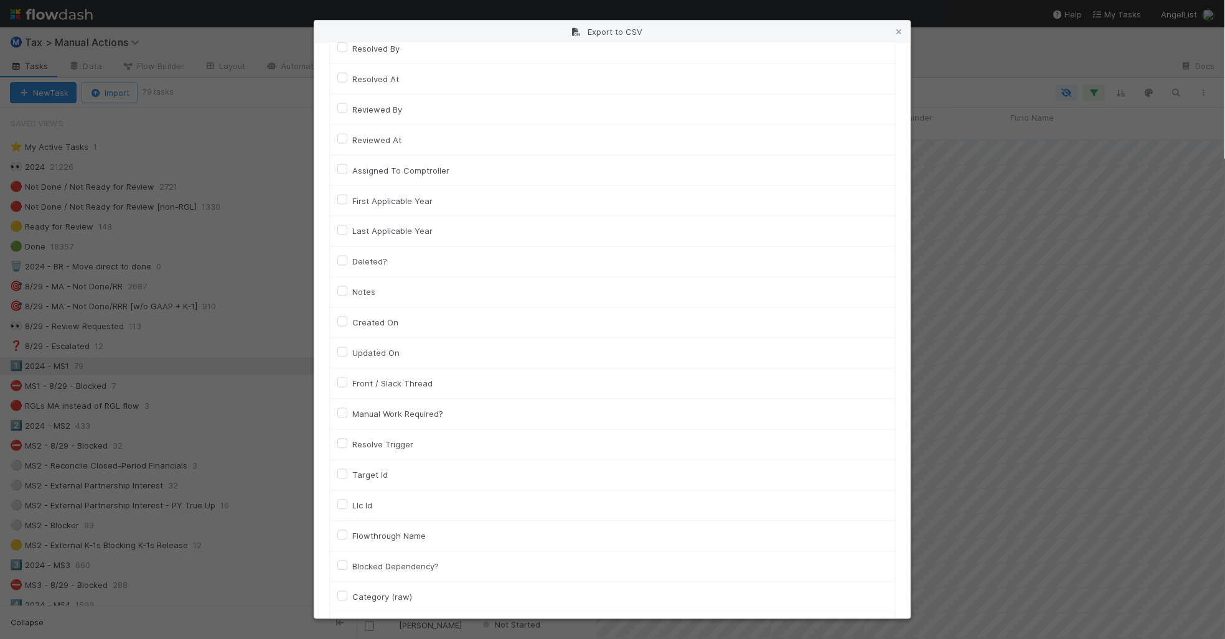
scroll to position [700, 0]
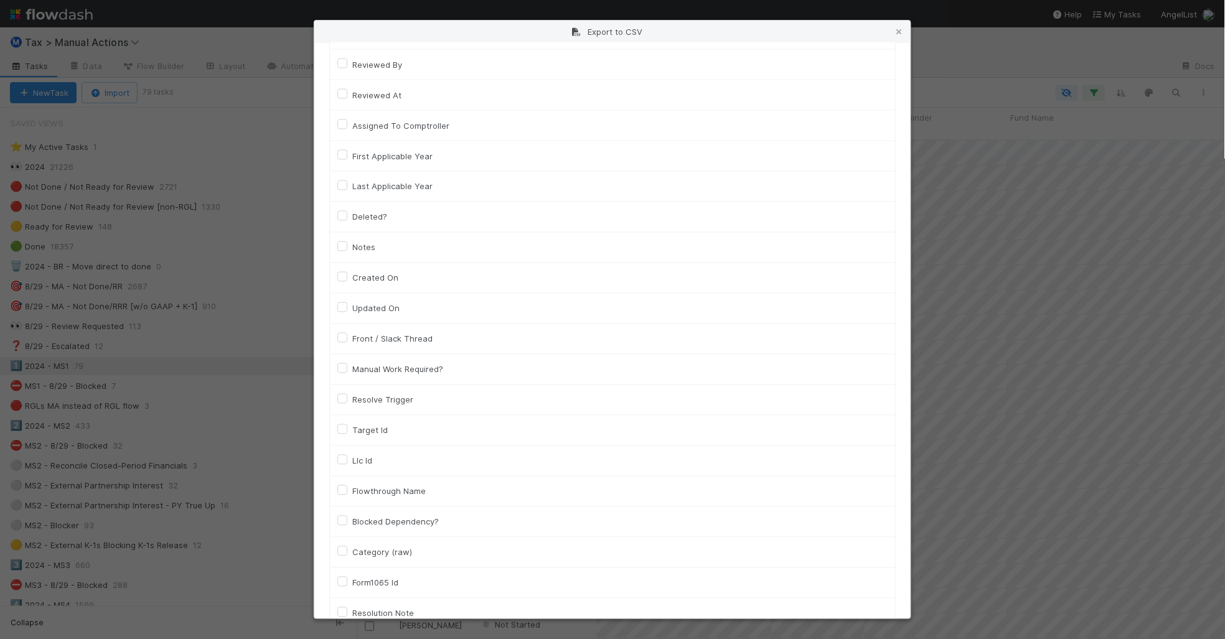
click at [366, 462] on label "Llc Id" at bounding box center [362, 461] width 20 height 15
click at [347, 462] on input "Llc Id" at bounding box center [342, 459] width 10 height 11
checkbox input "true"
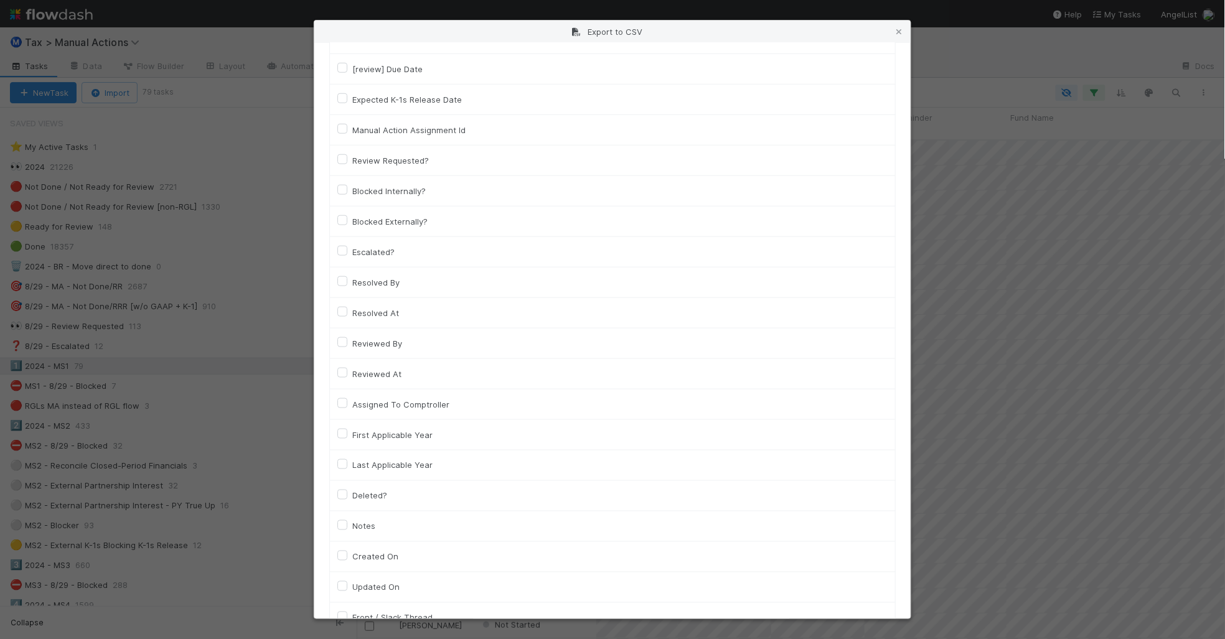
scroll to position [824, 0]
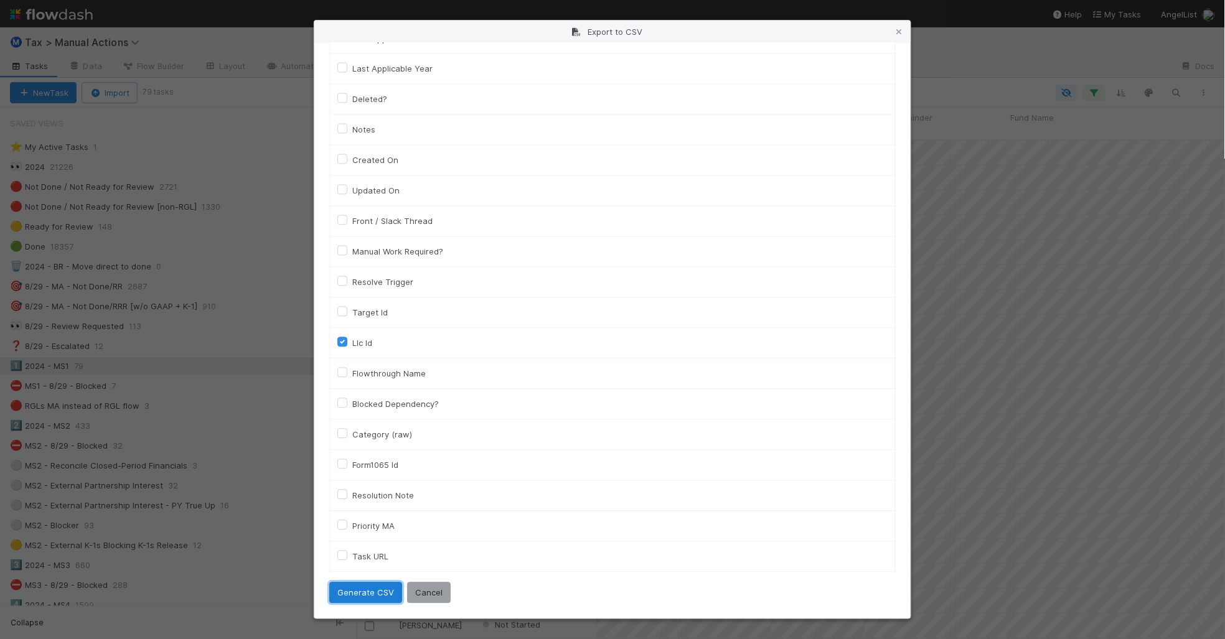
click at [375, 596] on button "Generate CSV" at bounding box center [365, 593] width 73 height 21
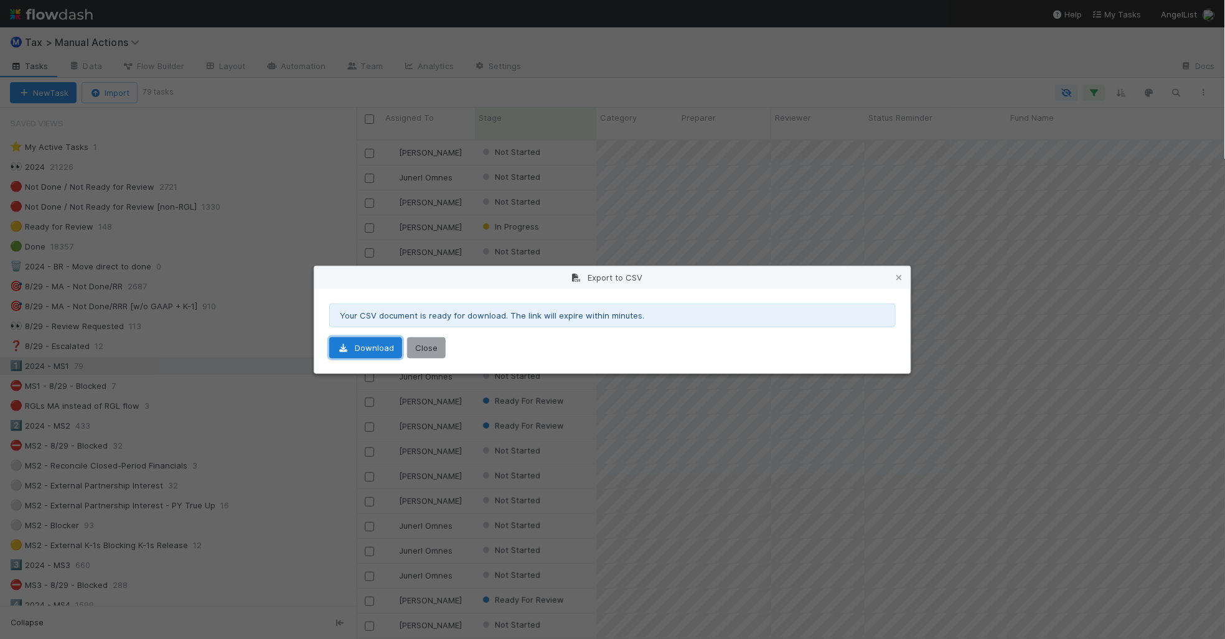
click at [360, 347] on link "Download" at bounding box center [365, 347] width 73 height 21
click at [900, 271] on link at bounding box center [899, 277] width 12 height 12
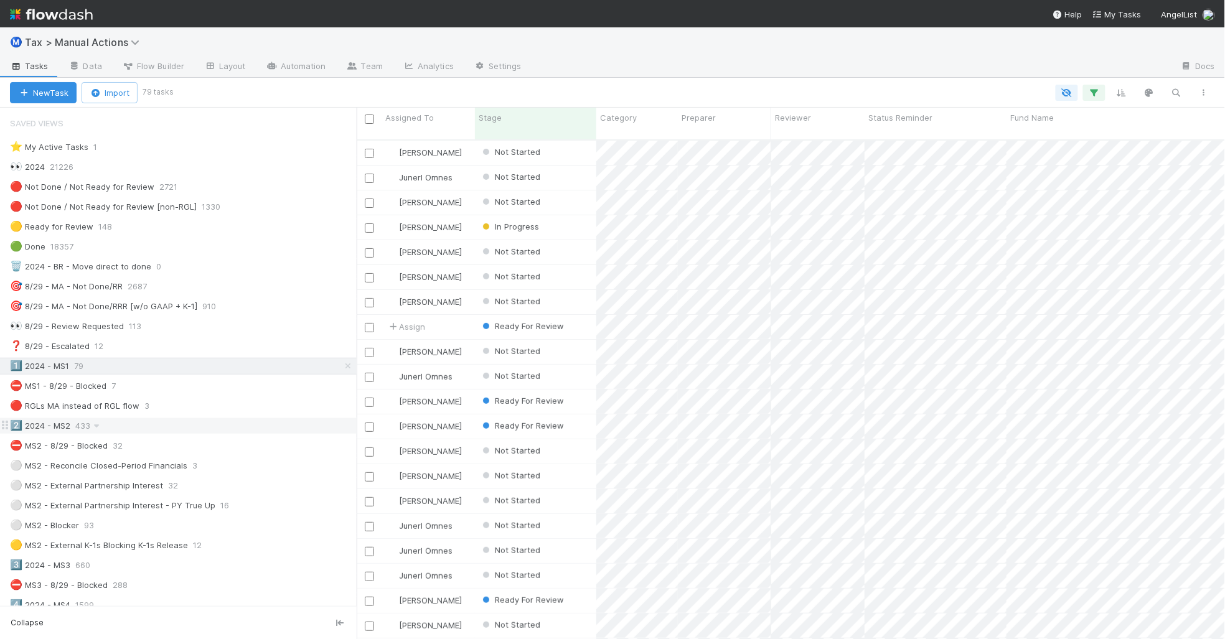
click at [214, 428] on div "2️⃣ 2024 - MS2 433" at bounding box center [183, 426] width 347 height 16
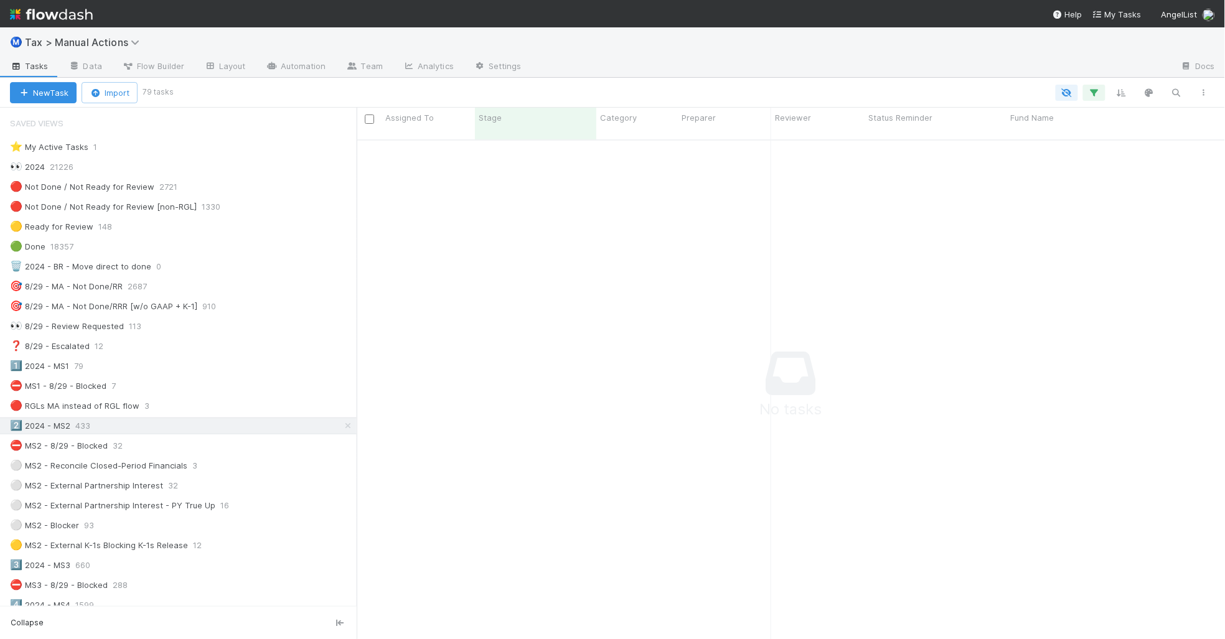
scroll to position [486, 845]
click at [1203, 95] on icon "button" at bounding box center [1204, 92] width 12 height 7
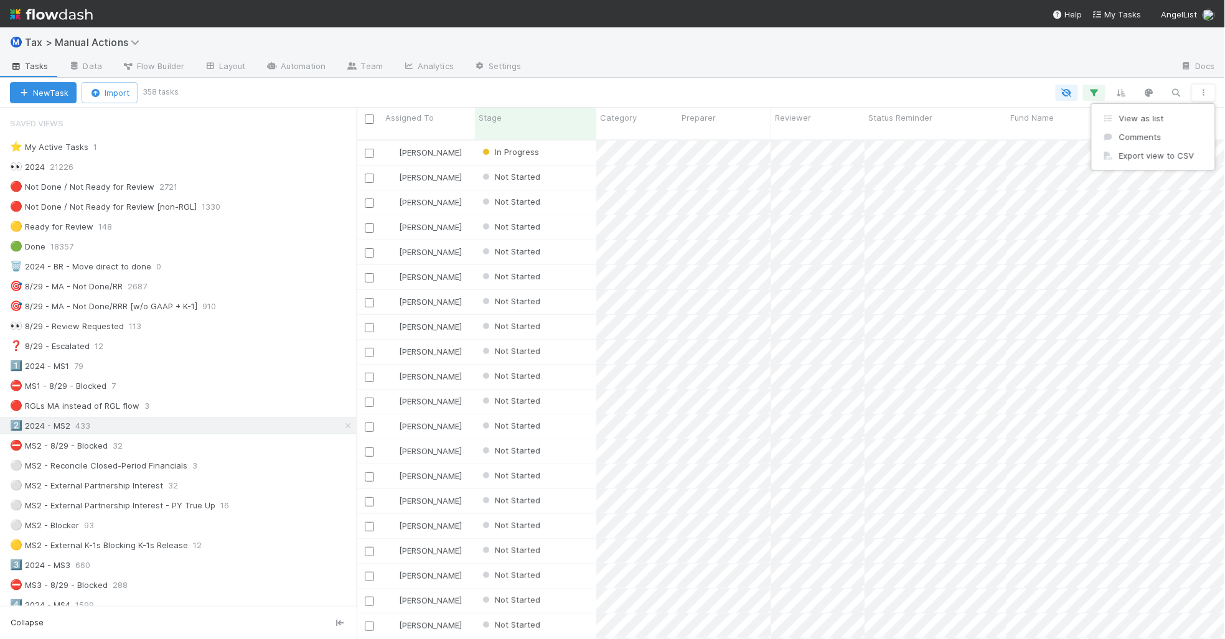
scroll to position [498, 857]
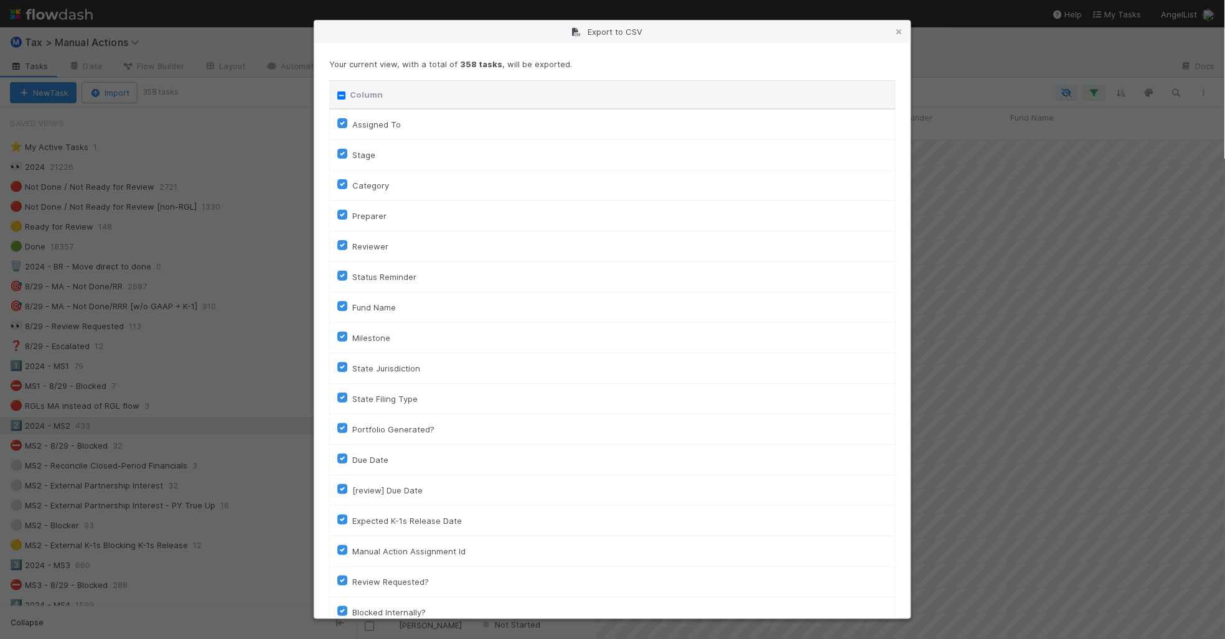
click at [340, 95] on input "Column" at bounding box center [341, 96] width 8 height 8
checkbox input "true"
click at [340, 95] on input "Column" at bounding box center [341, 96] width 8 height 8
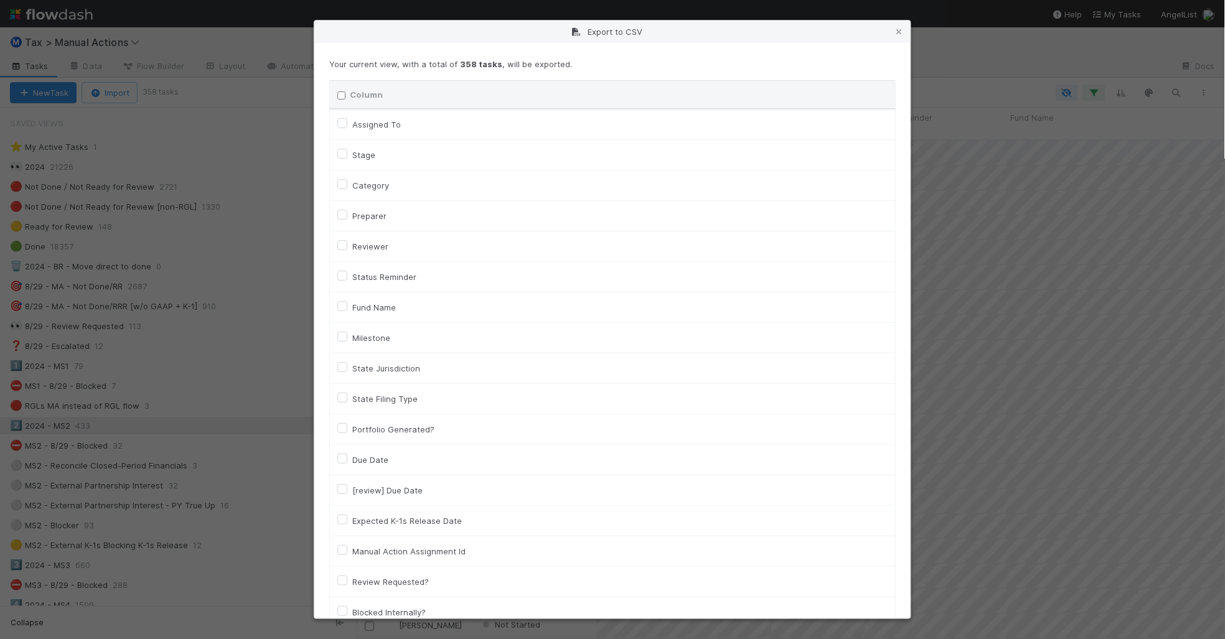
checkbox input "false"
checkbox To "false"
checkbox input "false"
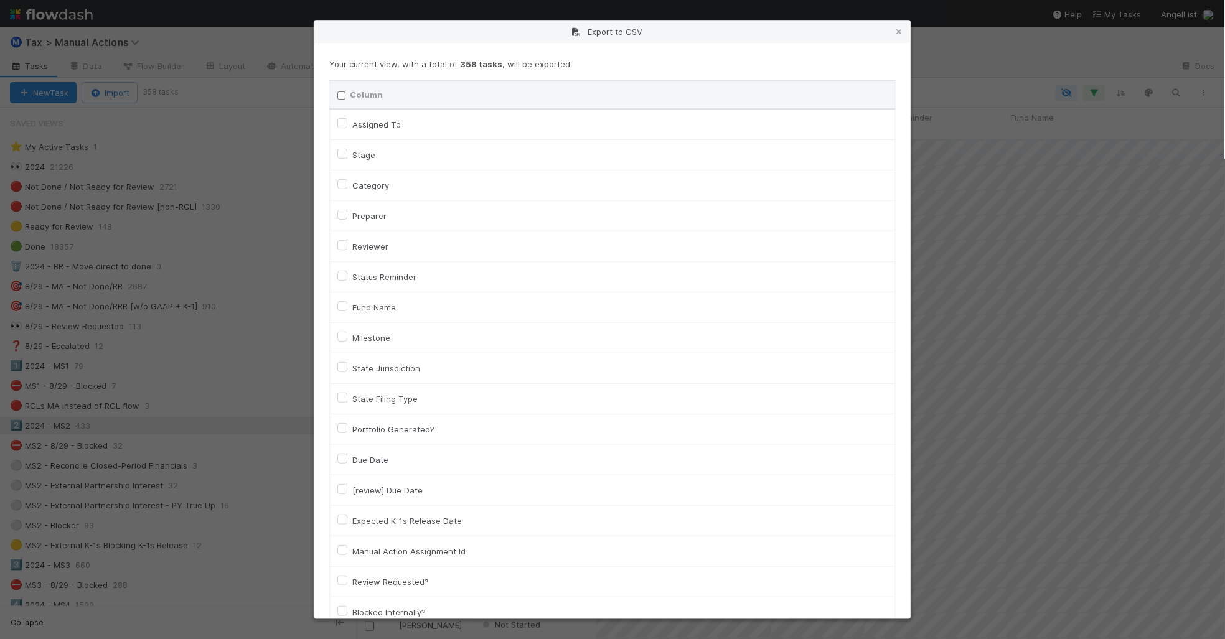
checkbox input "false"
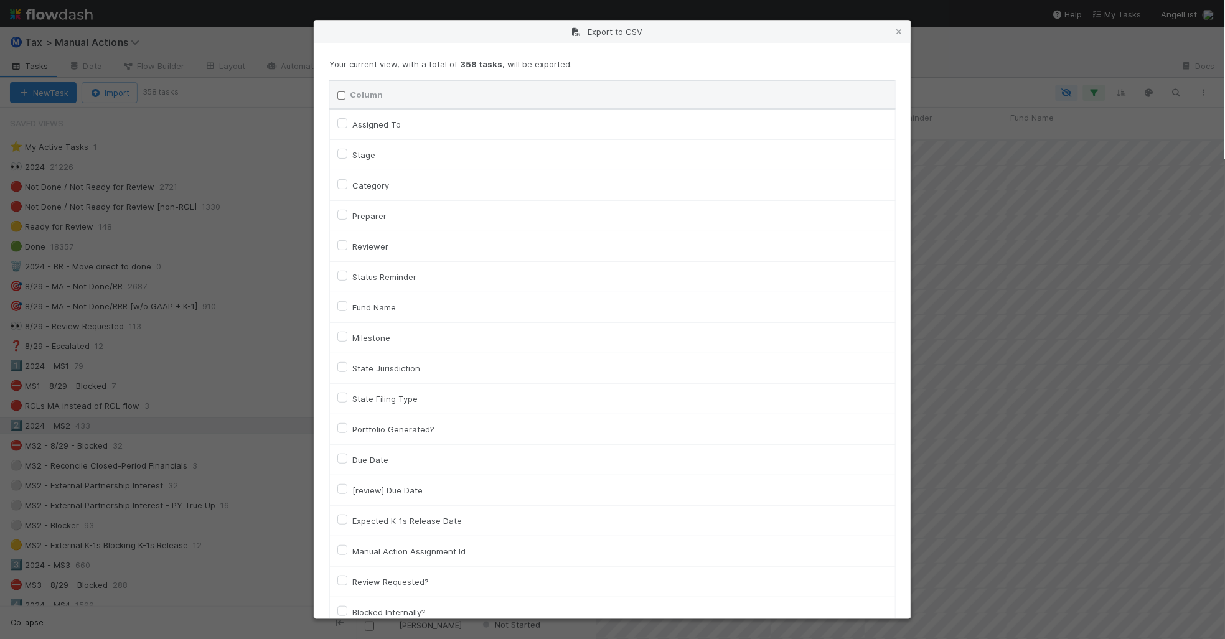
checkbox input "false"
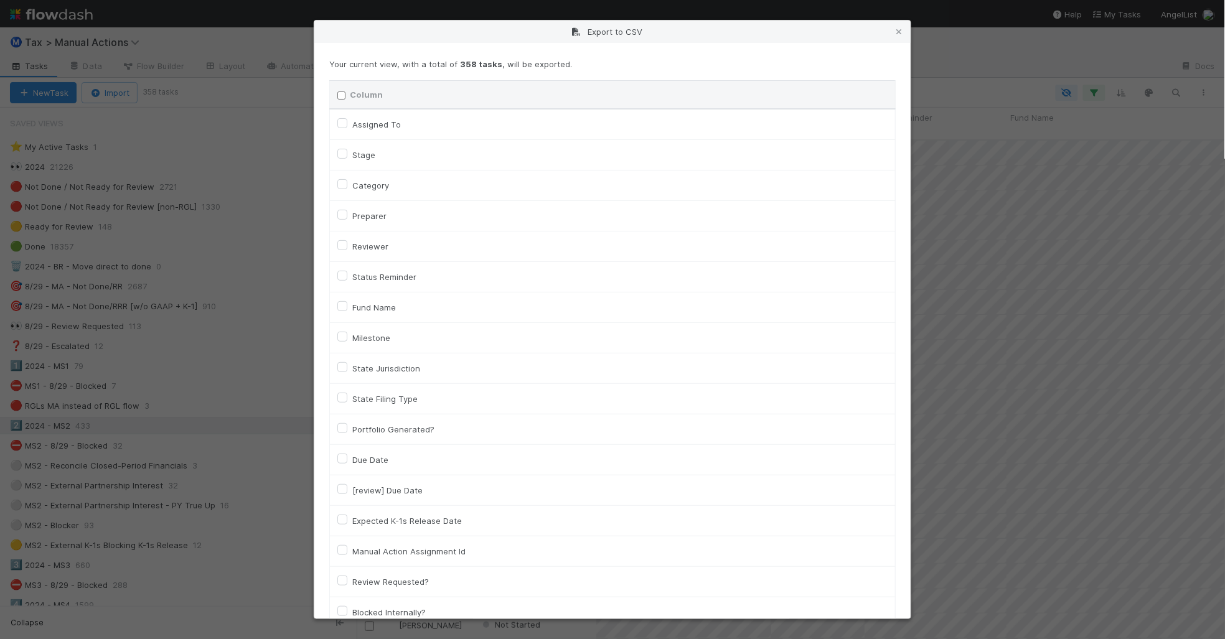
checkbox input "false"
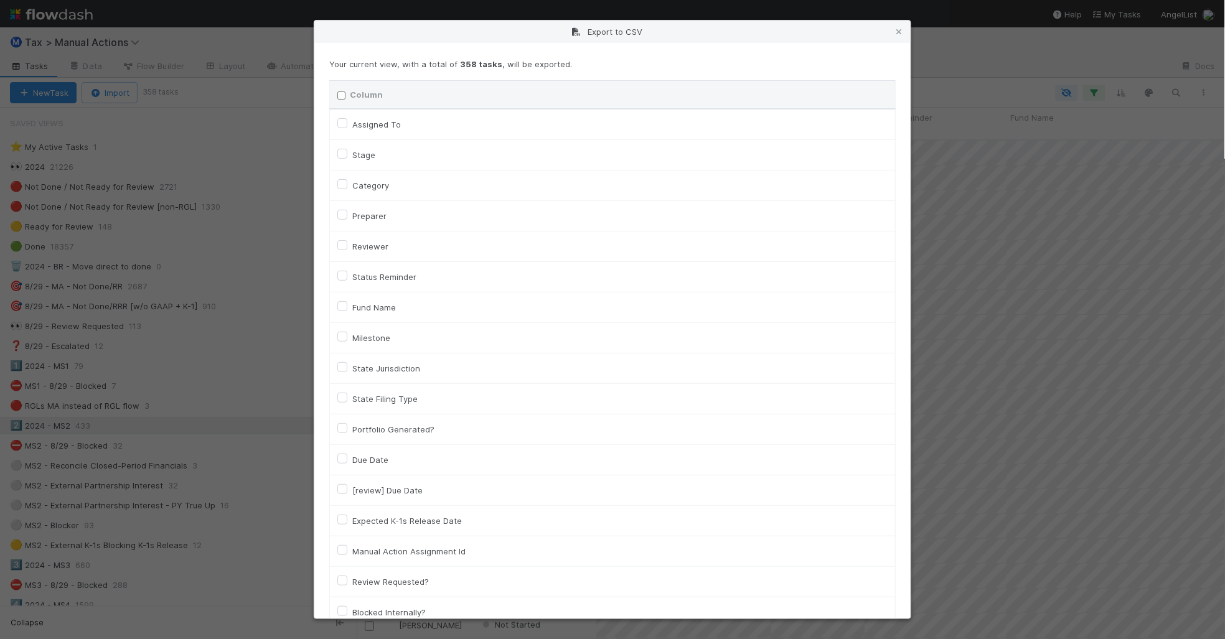
checkbox input "false"
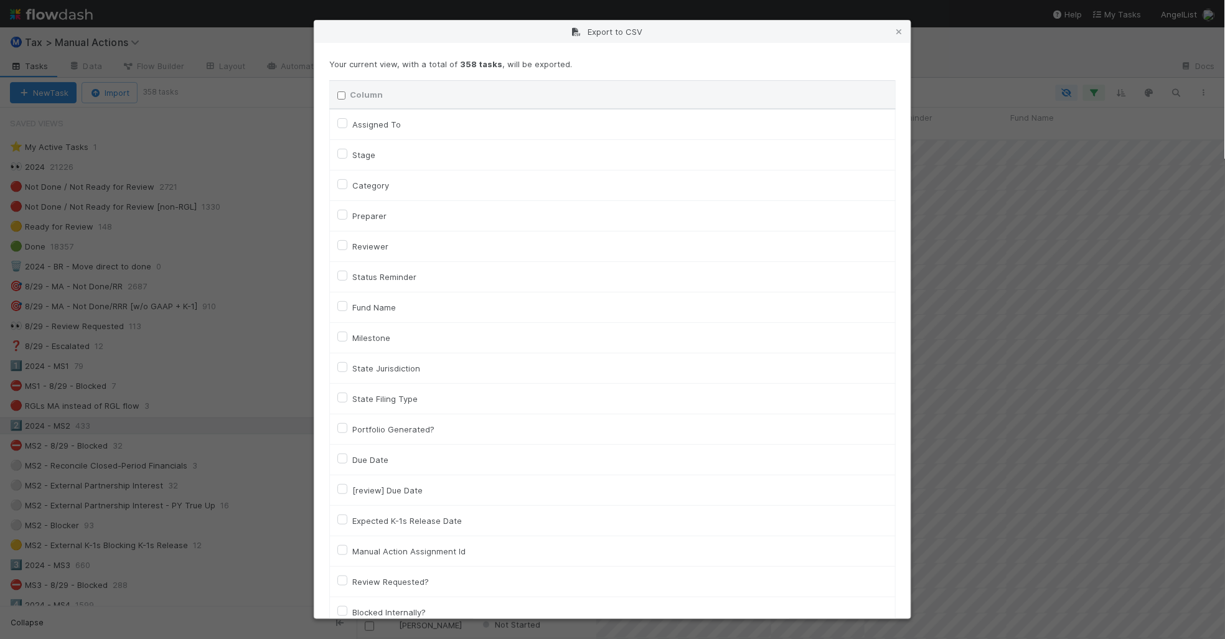
checkbox input "false"
checkbox On "false"
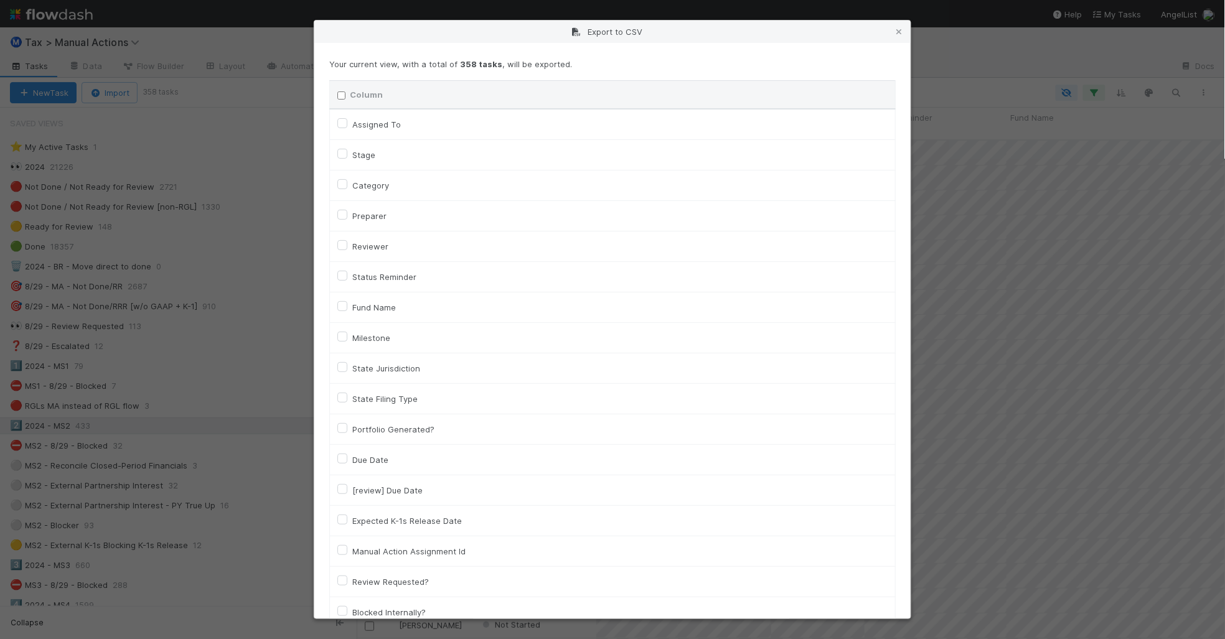
checkbox On "false"
checkbox input "false"
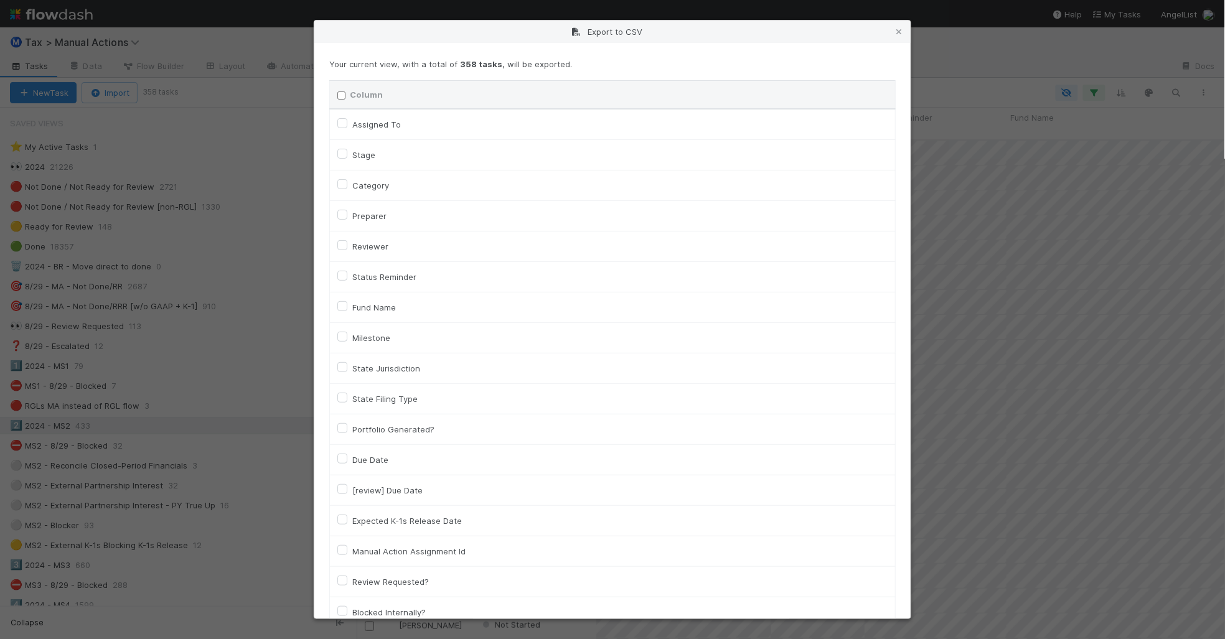
checkbox input "false"
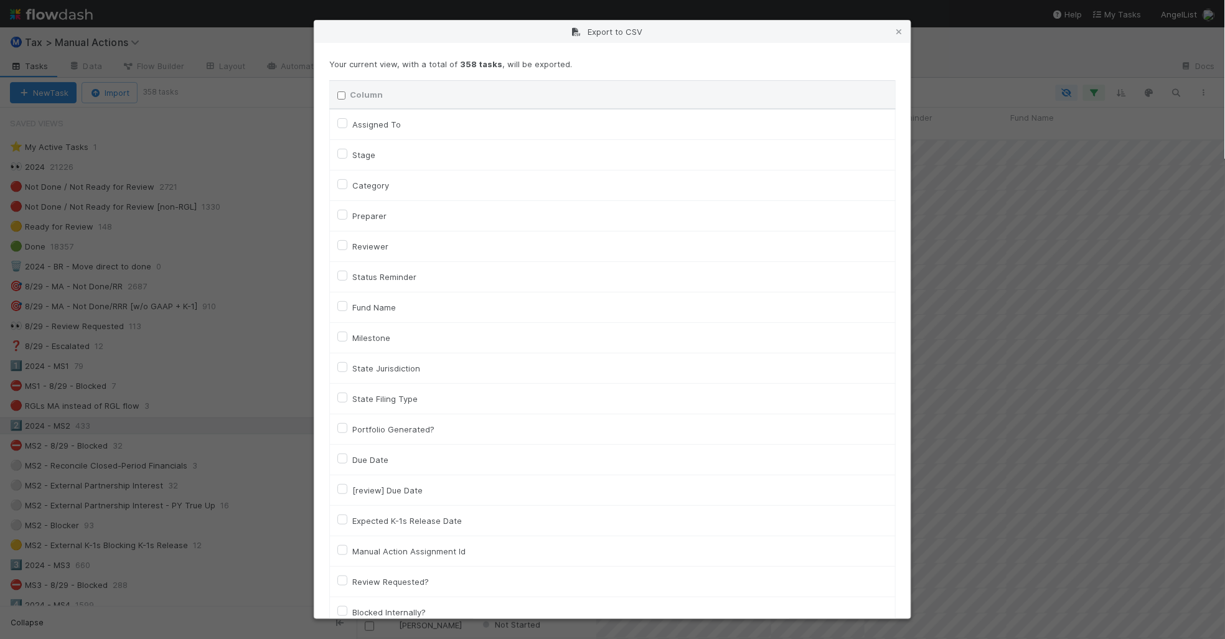
checkbox input "false"
checkbox URL "false"
click at [381, 120] on label "Assigned To" at bounding box center [376, 124] width 49 height 15
click at [347, 120] on To "Assigned To" at bounding box center [342, 122] width 10 height 11
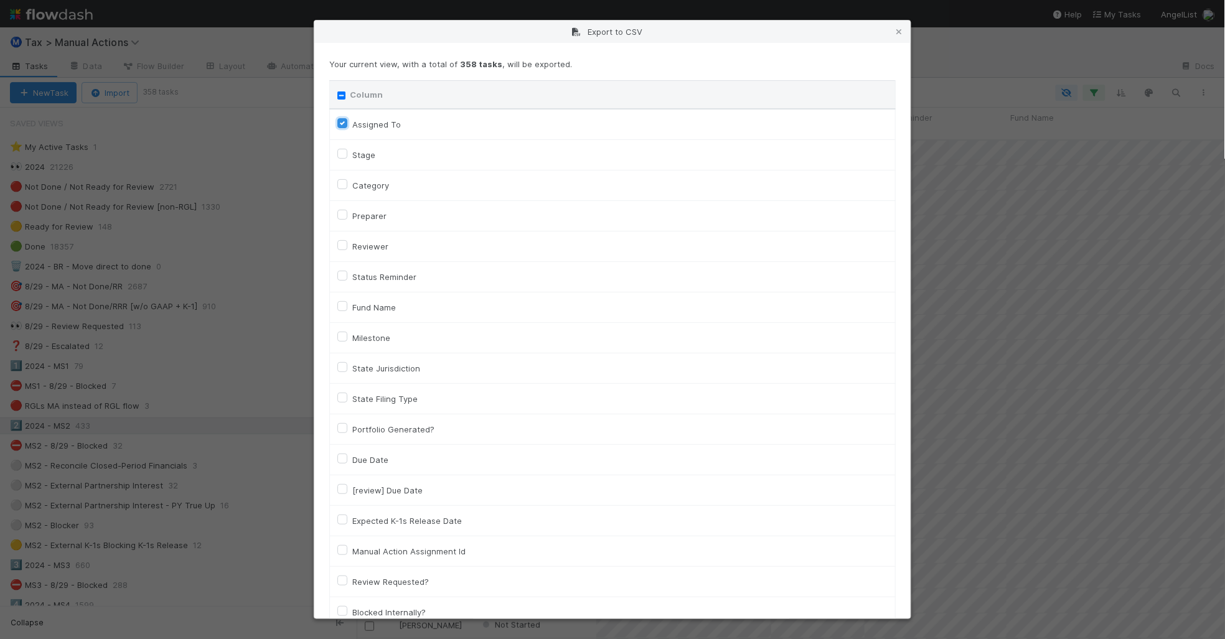
checkbox To "true"
click at [385, 184] on label "Category" at bounding box center [370, 185] width 37 height 15
click at [347, 184] on input "Category" at bounding box center [342, 183] width 10 height 11
checkbox input "true"
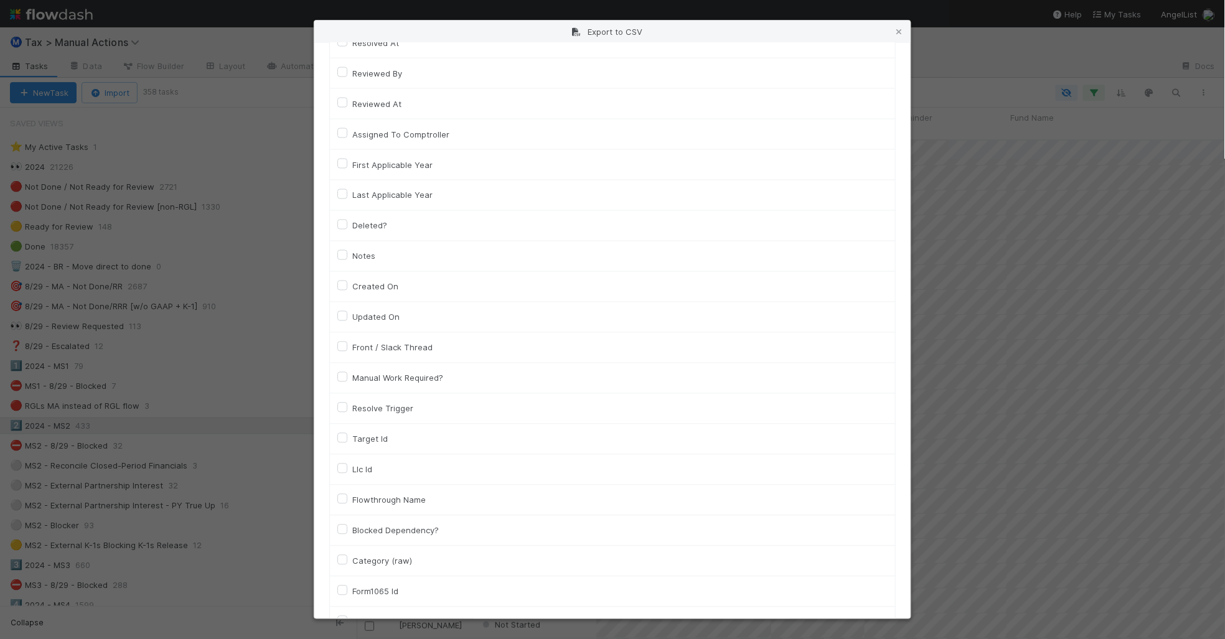
scroll to position [700, 0]
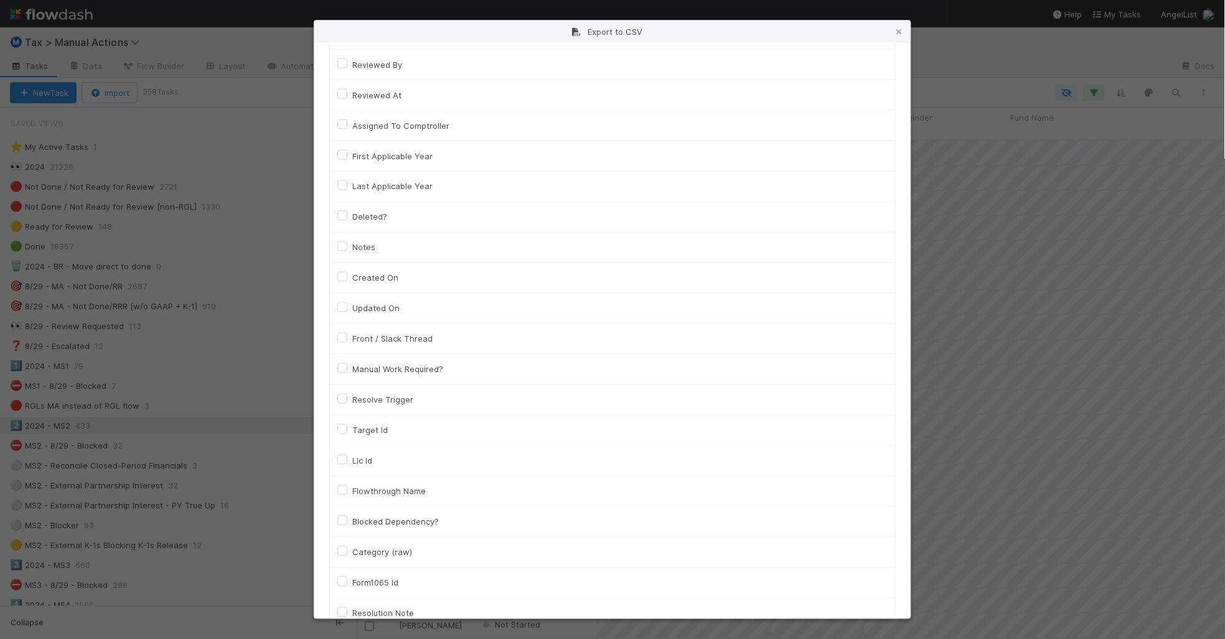
click at [358, 465] on label "Llc Id" at bounding box center [362, 461] width 20 height 15
click at [347, 465] on input "Llc Id" at bounding box center [342, 459] width 10 height 11
checkbox input "true"
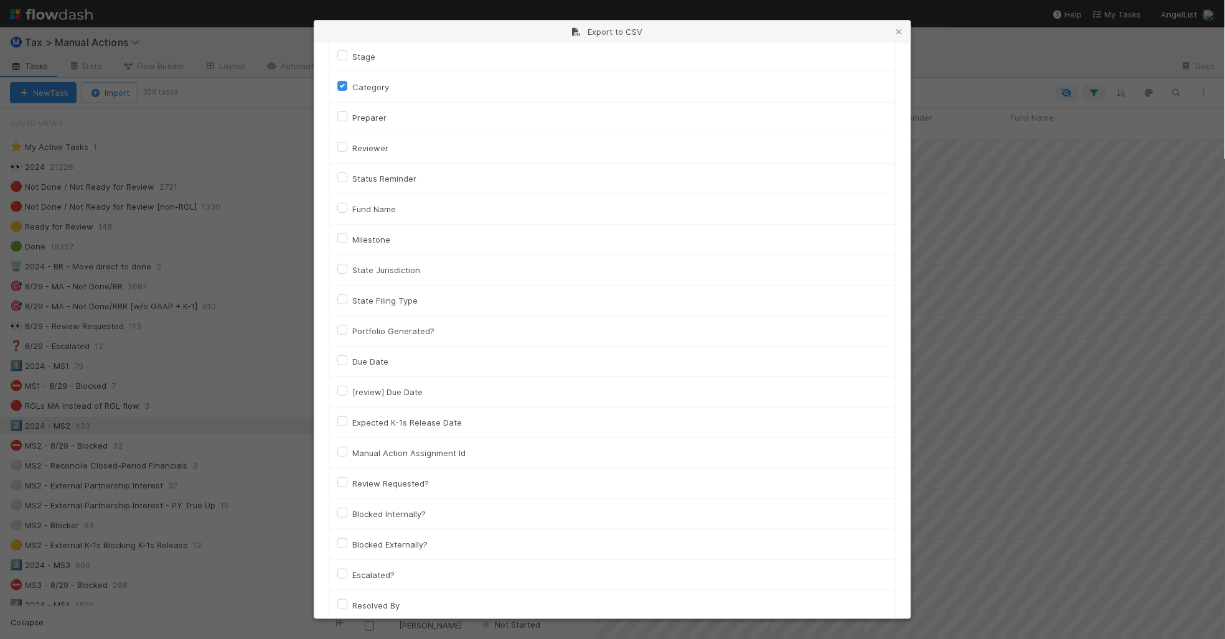
scroll to position [0, 0]
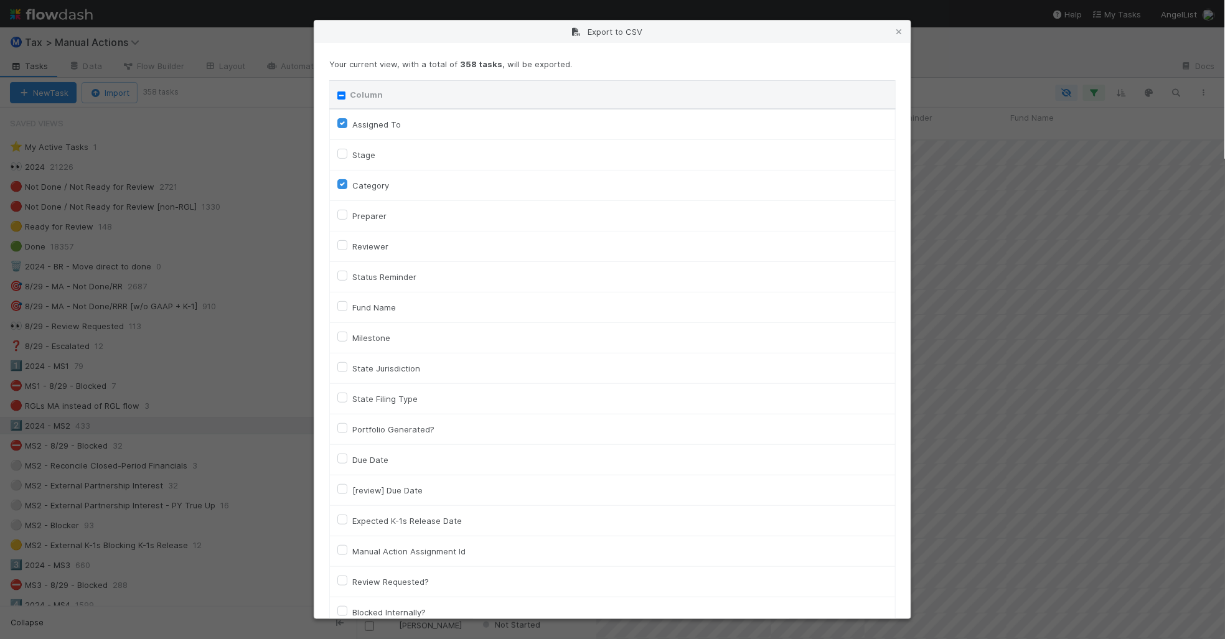
click at [380, 307] on label "Fund Name" at bounding box center [374, 307] width 44 height 15
click at [347, 307] on input "Fund Name" at bounding box center [342, 305] width 10 height 11
checkbox input "true"
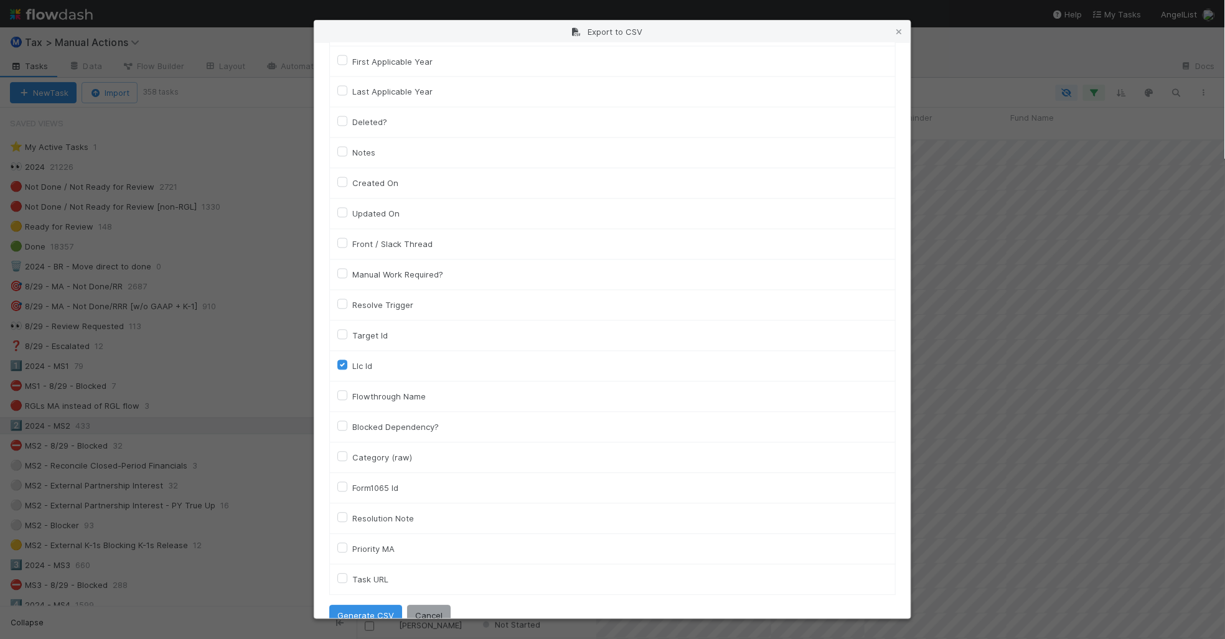
scroll to position [824, 0]
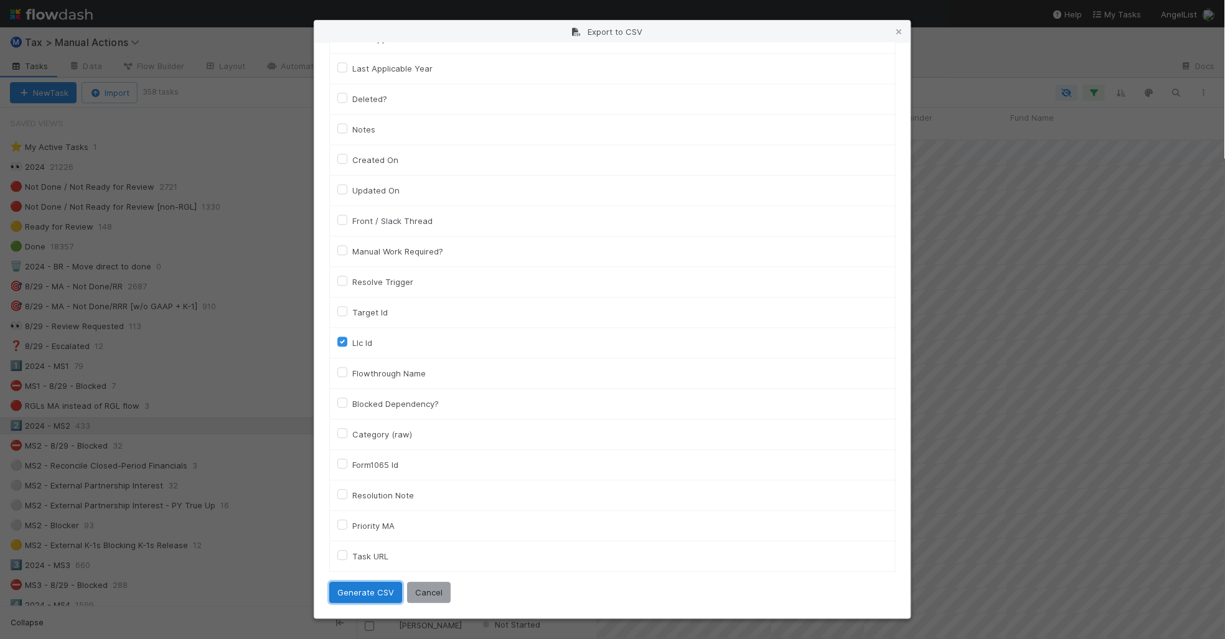
click at [366, 593] on button "Generate CSV" at bounding box center [365, 593] width 73 height 21
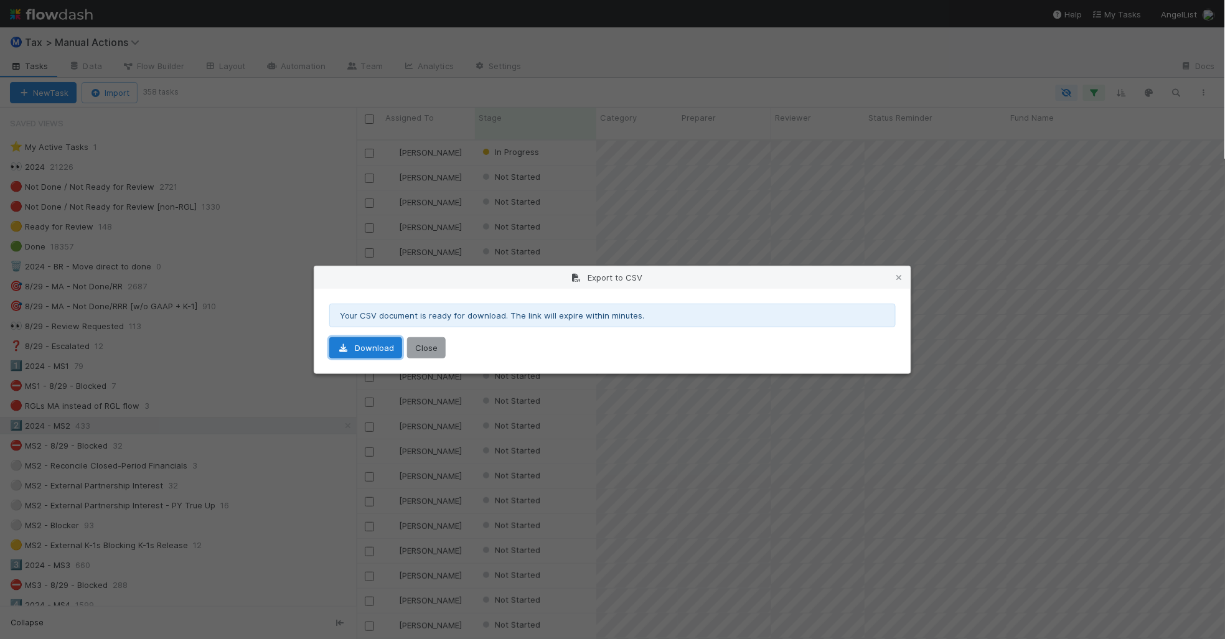
click at [375, 355] on link "Download" at bounding box center [365, 347] width 73 height 21
click at [900, 275] on icon at bounding box center [899, 278] width 12 height 8
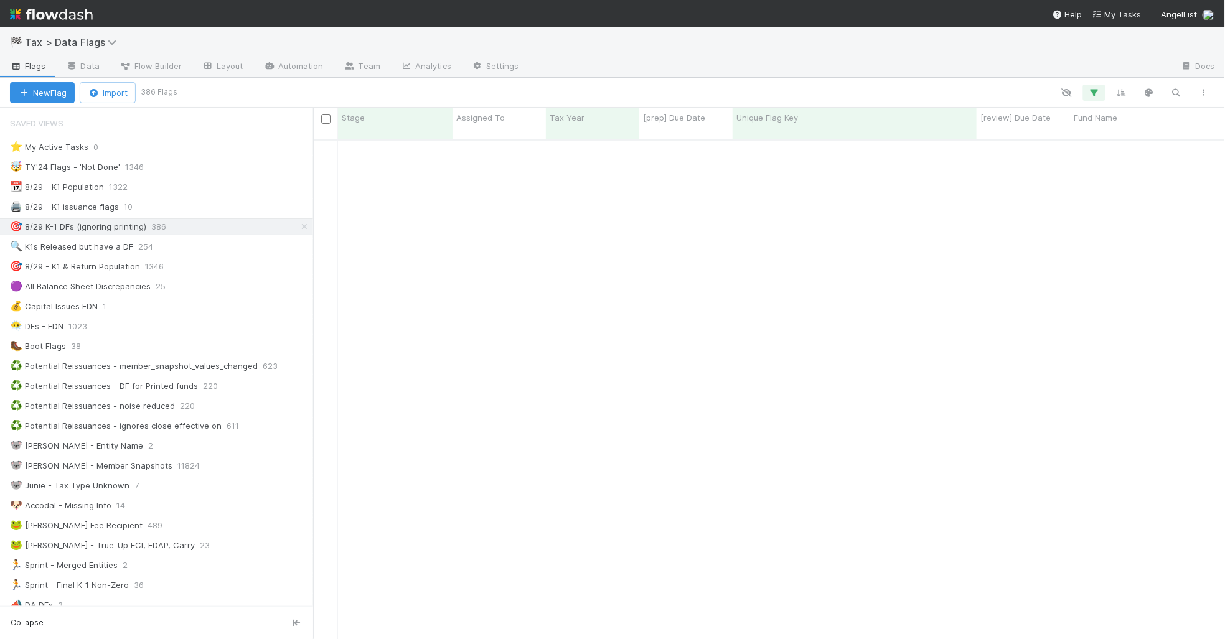
scroll to position [498, 900]
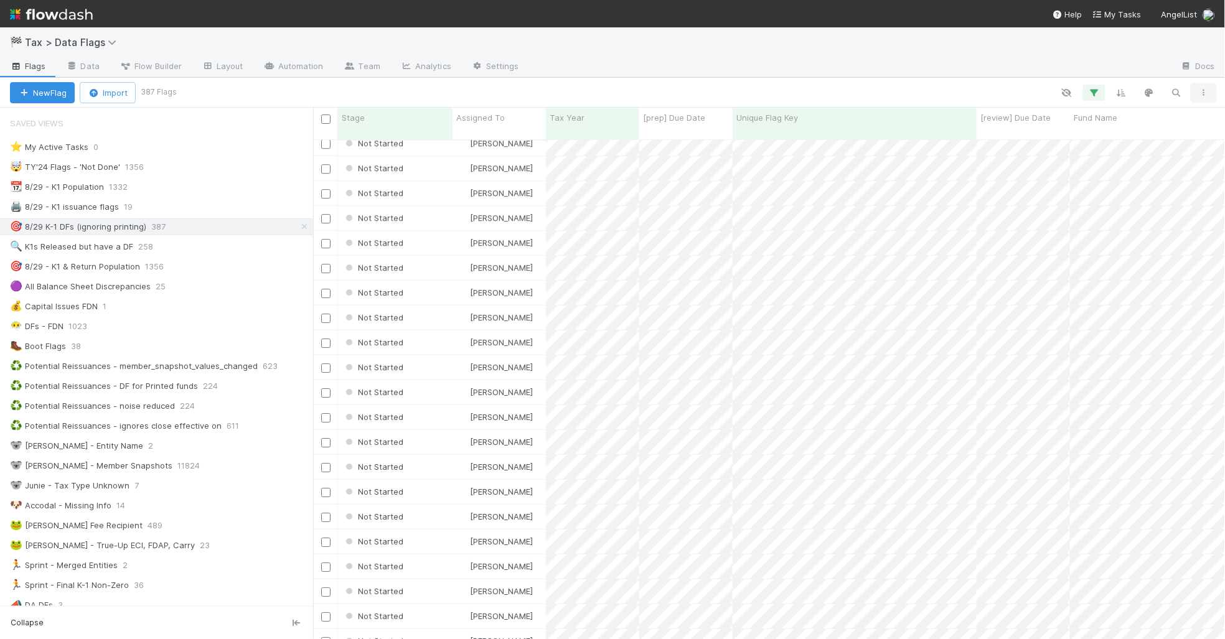
click at [1209, 93] on icon "button" at bounding box center [1204, 92] width 12 height 7
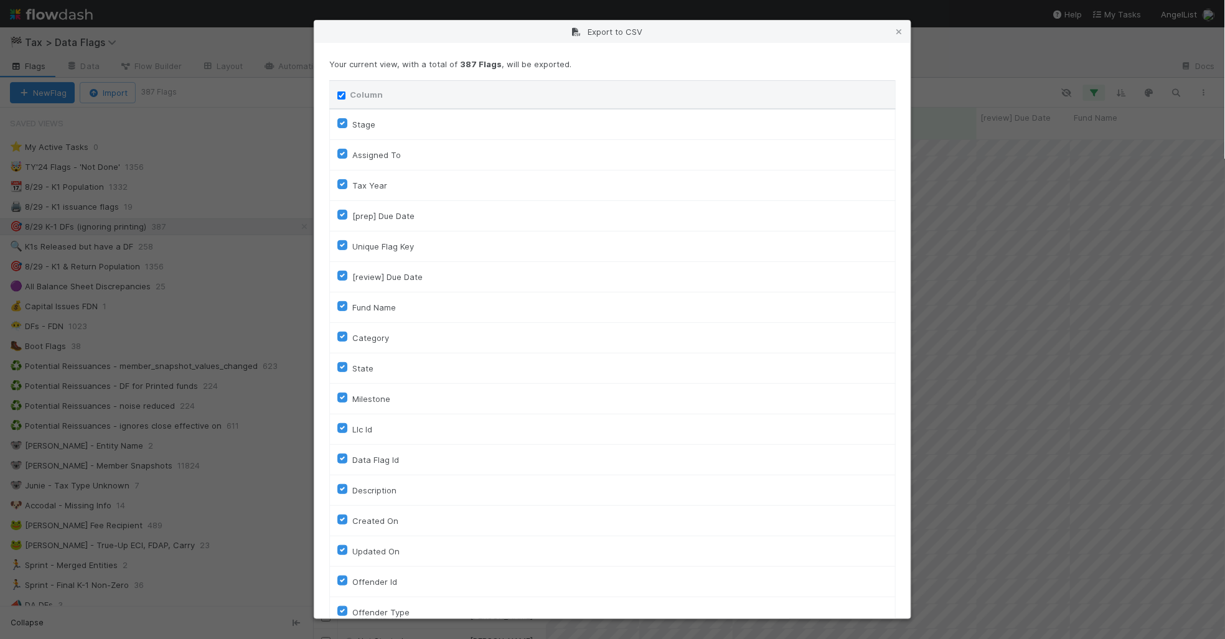
click at [344, 100] on input "Column" at bounding box center [341, 96] width 8 height 8
checkbox input "false"
checkbox To "false"
checkbox input "false"
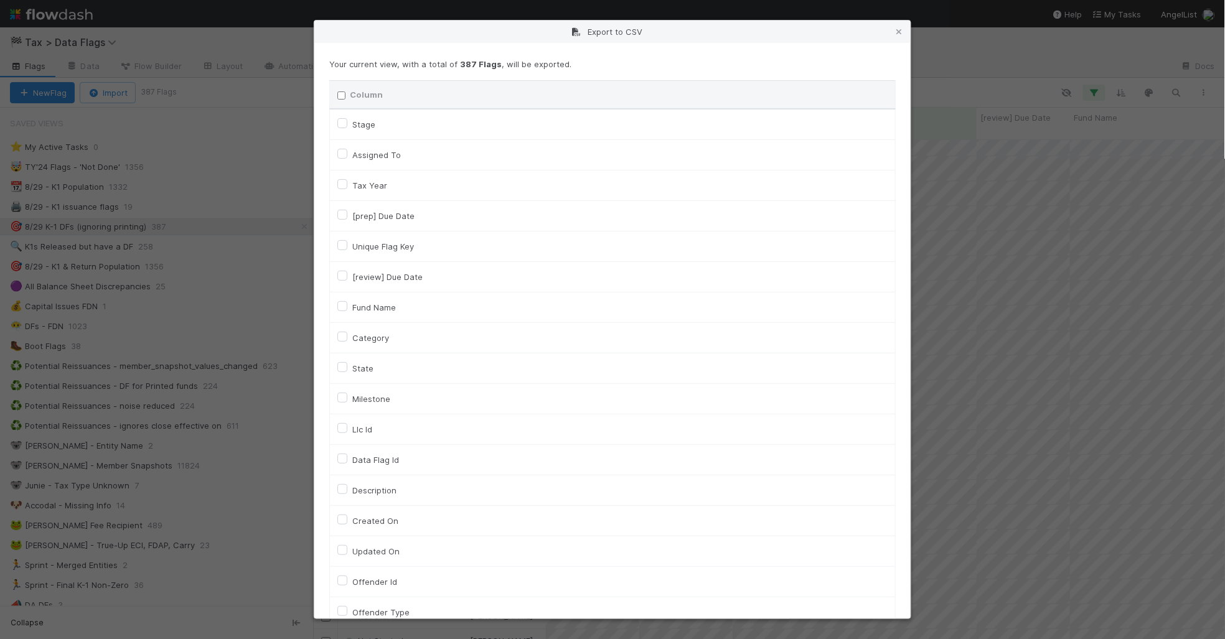
checkbox input "false"
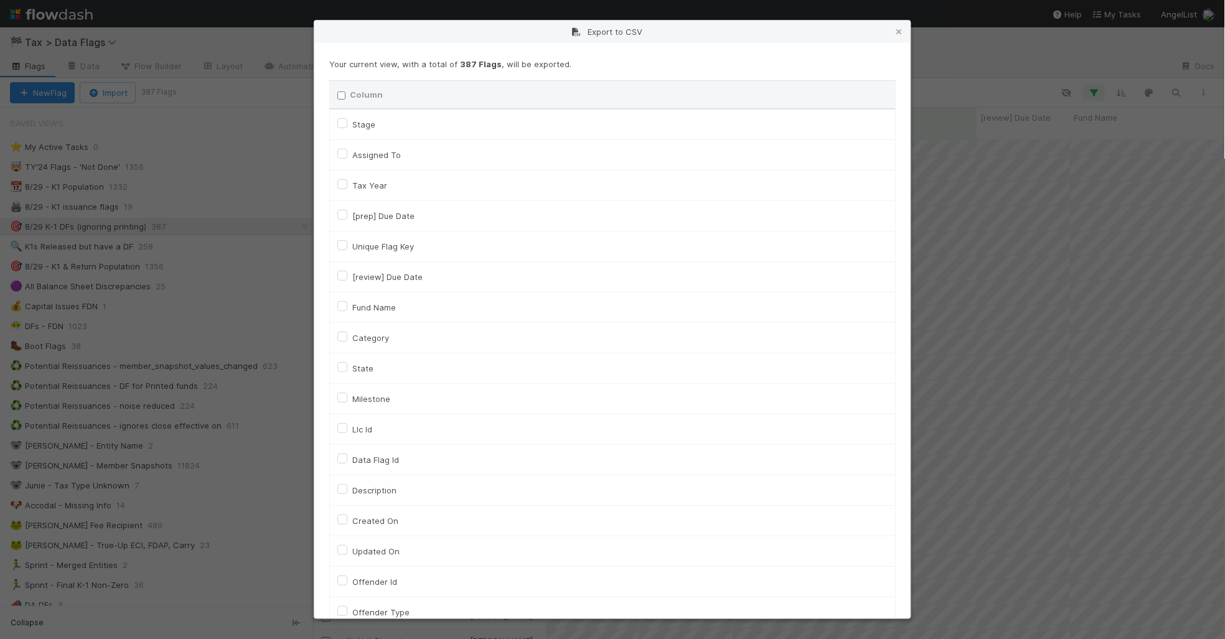
checkbox input "false"
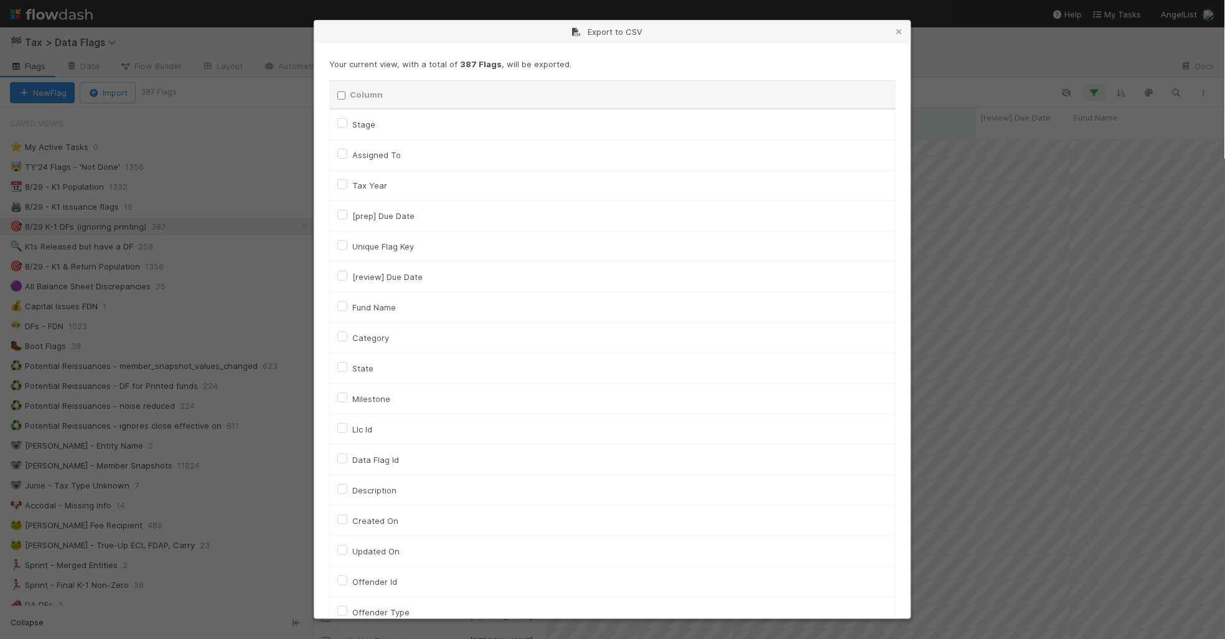
checkbox On "false"
checkbox input "false"
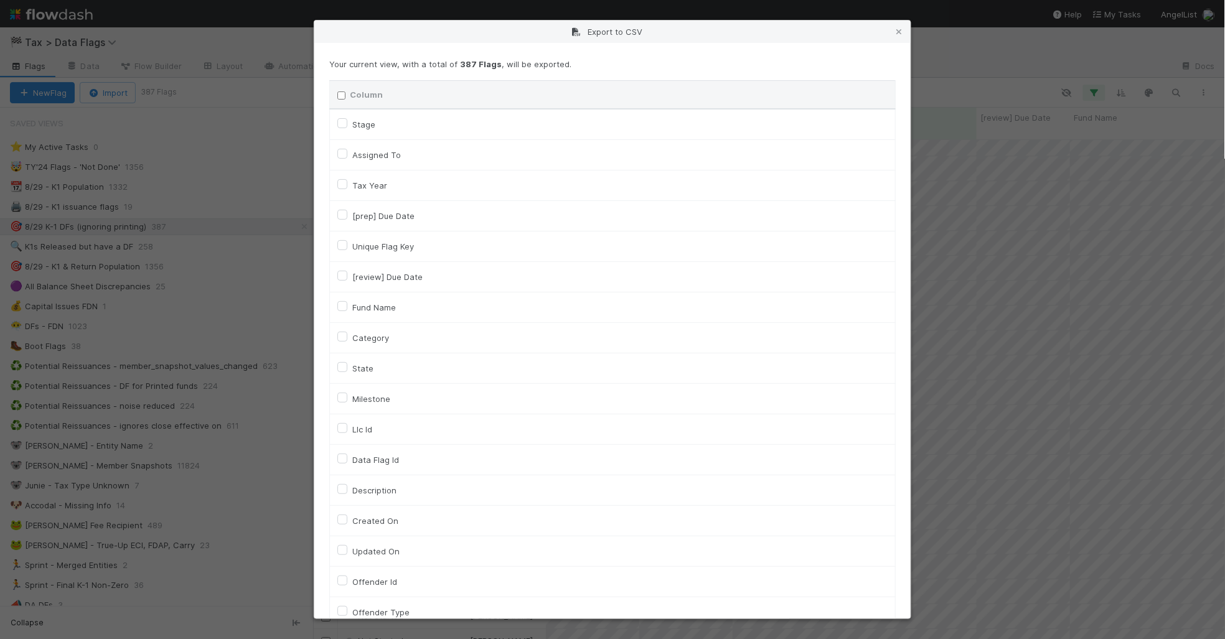
checkbox input "false"
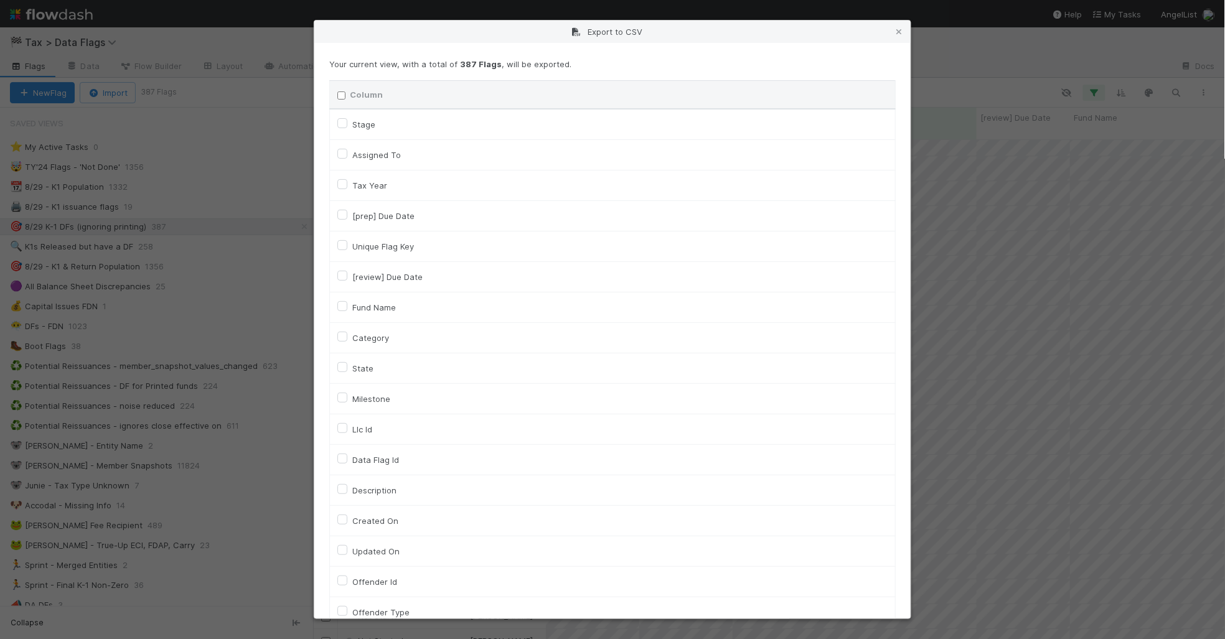
checkbox input "false"
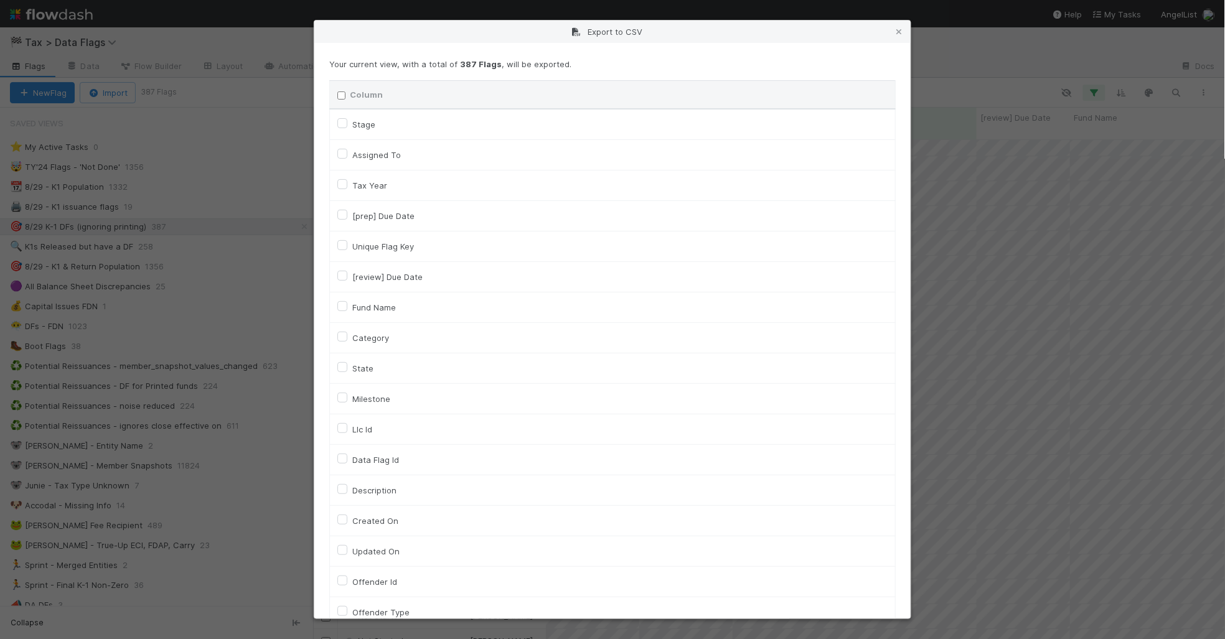
checkbox input "false"
checkbox URL "false"
click at [353, 159] on label "Assigned To" at bounding box center [376, 155] width 49 height 15
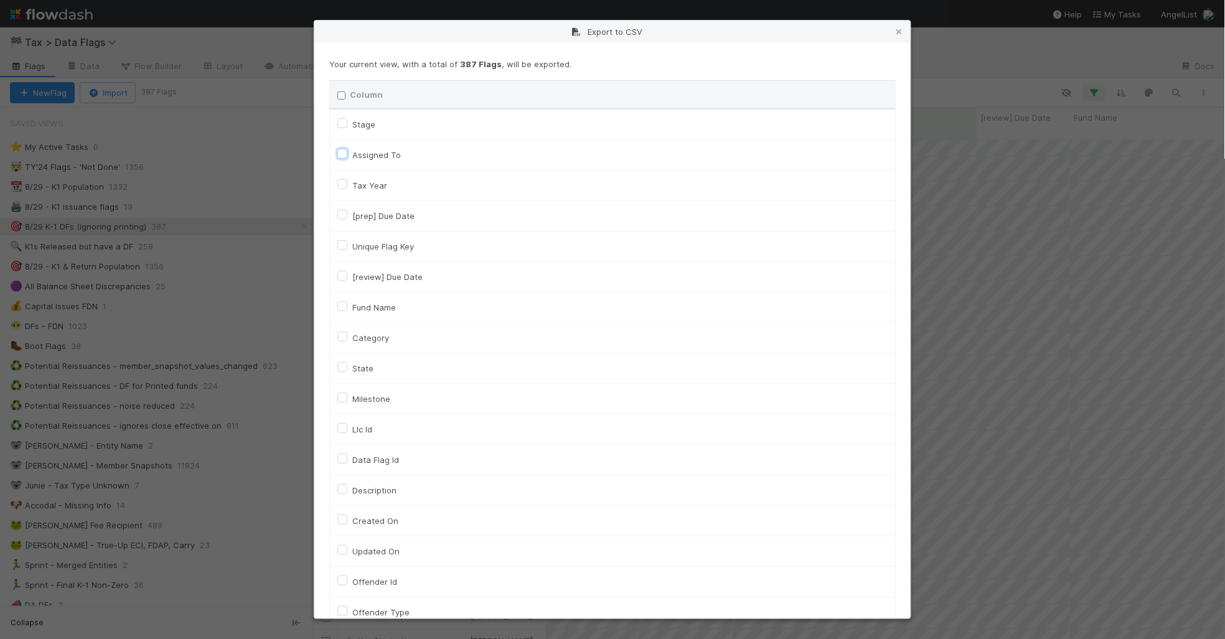
click at [347, 159] on To "Assigned To" at bounding box center [342, 153] width 10 height 11
checkbox To "true"
click at [352, 245] on label "Unique Flag Key" at bounding box center [383, 246] width 62 height 15
click at [342, 245] on input "Unique Flag Key" at bounding box center [342, 244] width 10 height 11
checkbox input "true"
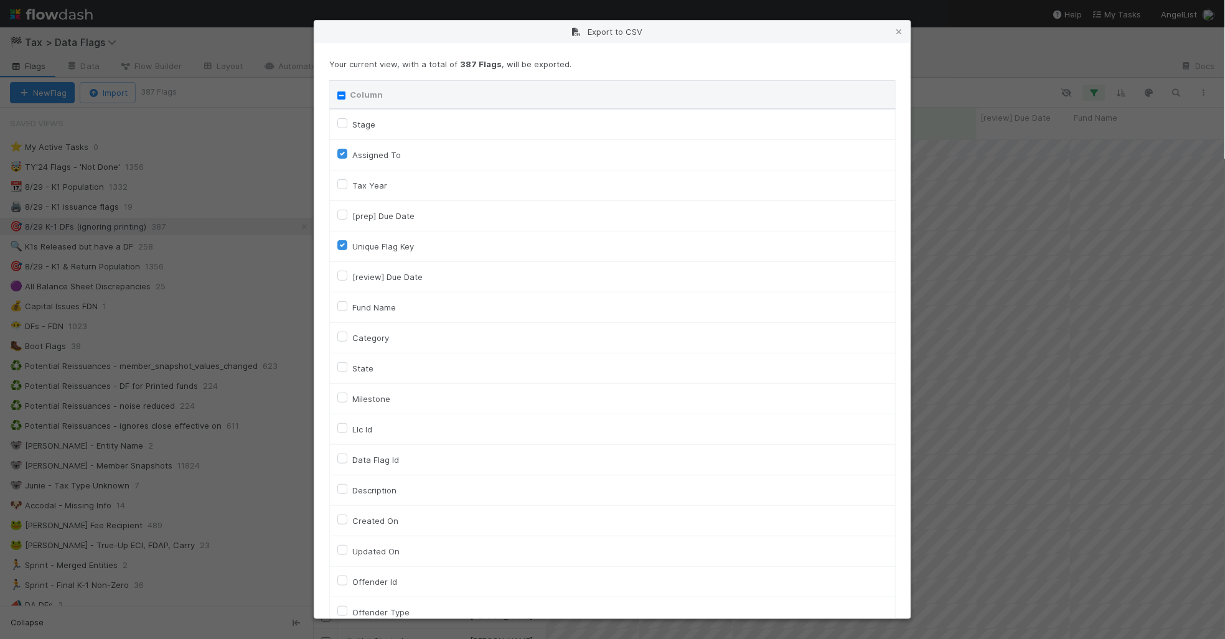
click at [352, 309] on label "Fund Name" at bounding box center [374, 307] width 44 height 15
click at [339, 309] on input "Fund Name" at bounding box center [342, 305] width 10 height 11
checkbox input "true"
click at [352, 337] on label "Category" at bounding box center [370, 338] width 37 height 15
click at [341, 337] on input "Category" at bounding box center [342, 336] width 10 height 11
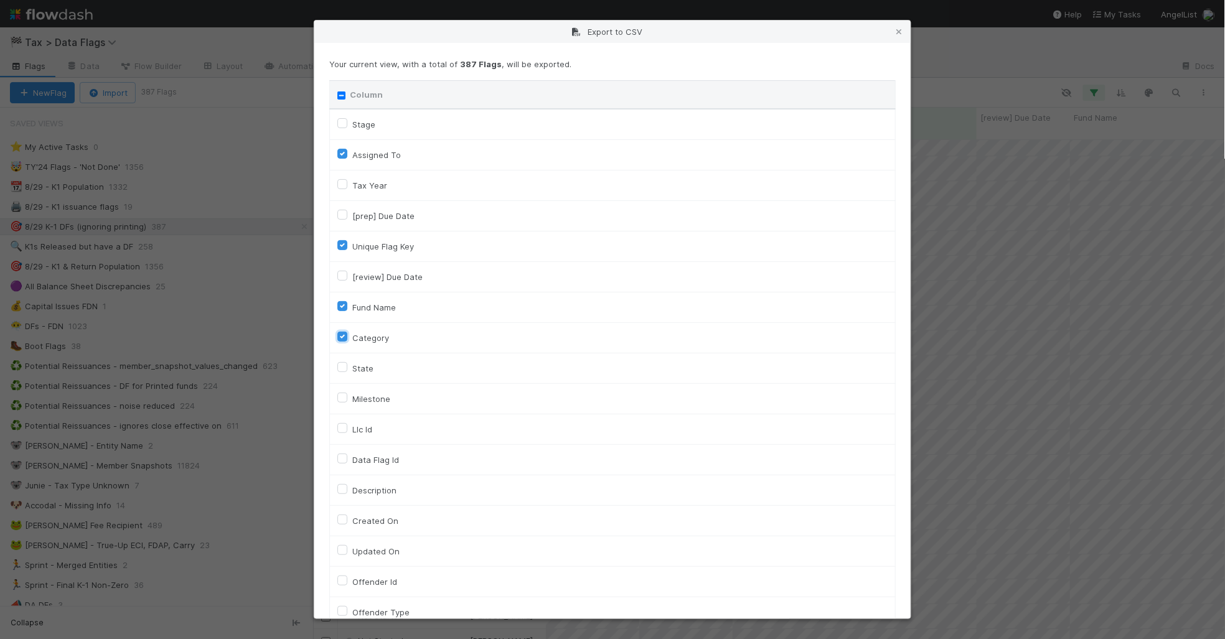
checkbox input "true"
click at [352, 430] on label "Llc Id" at bounding box center [362, 429] width 20 height 15
click at [342, 430] on input "Llc Id" at bounding box center [342, 427] width 10 height 11
checkbox input "true"
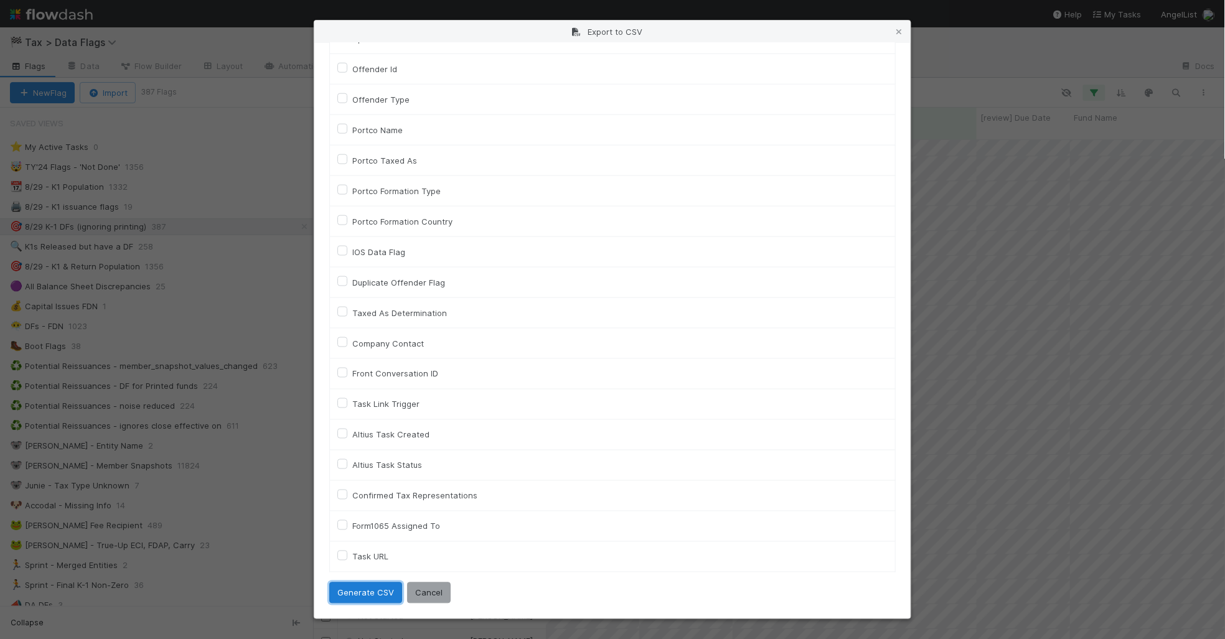
click at [355, 587] on button "Generate CSV" at bounding box center [365, 593] width 73 height 21
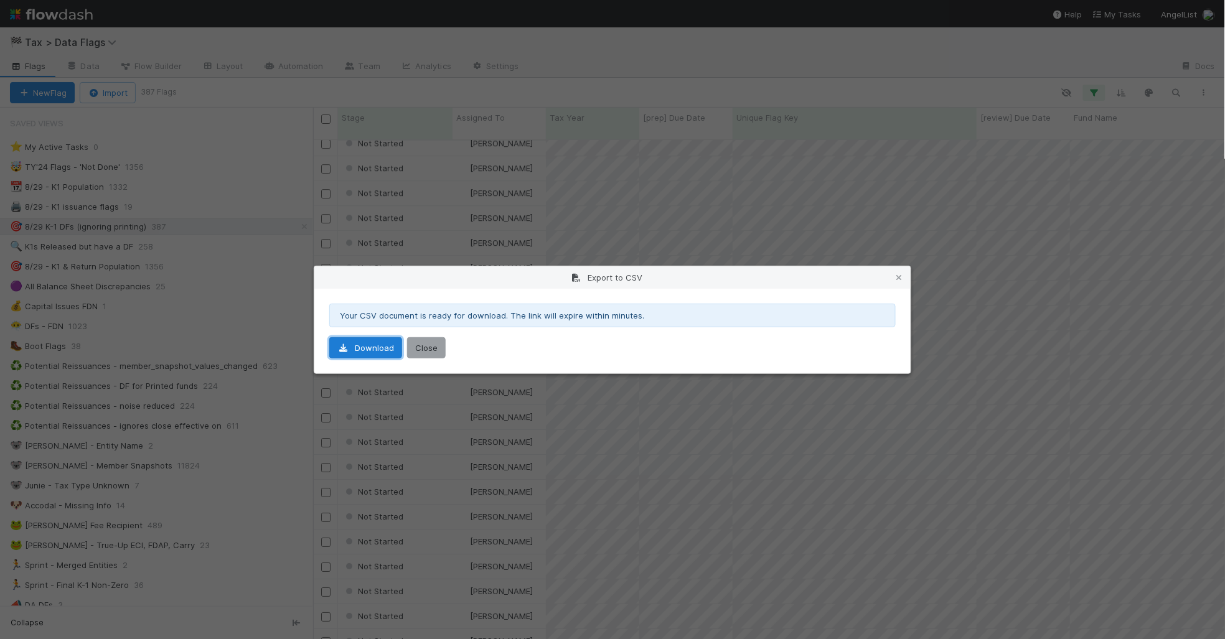
click at [368, 347] on link "Download" at bounding box center [365, 347] width 73 height 21
click at [901, 279] on icon at bounding box center [899, 278] width 12 height 8
